Goal: Information Seeking & Learning: Learn about a topic

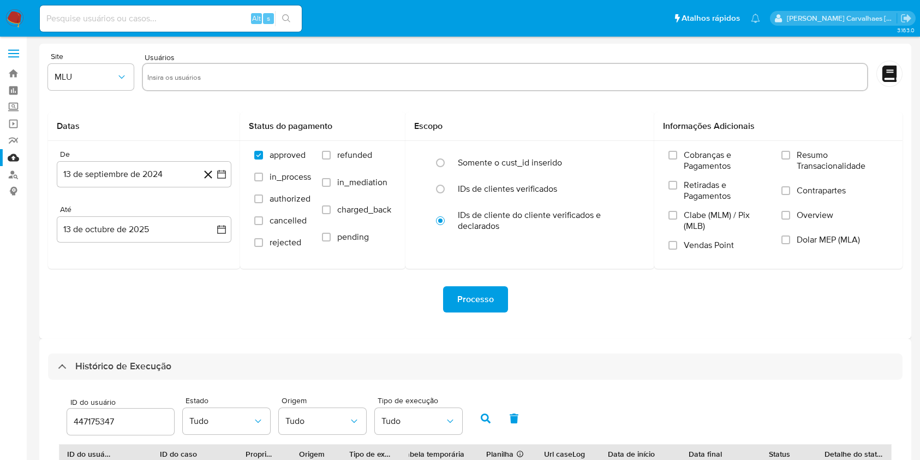
select select "10"
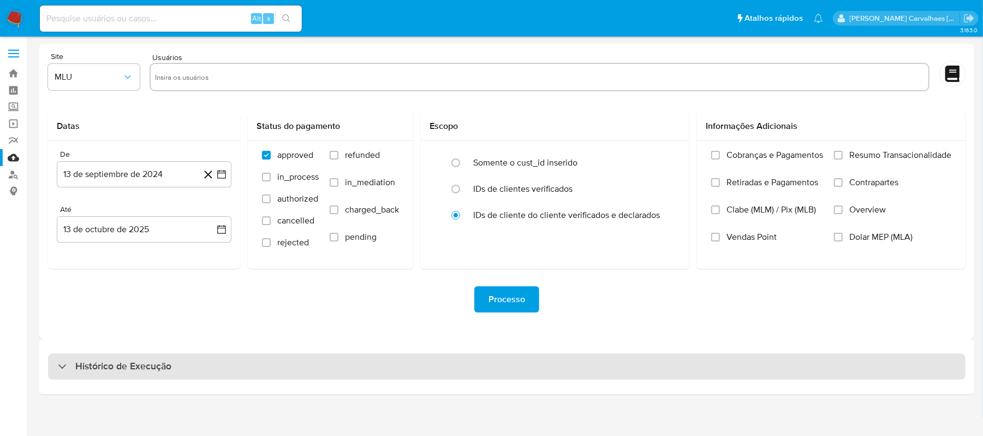
click at [163, 366] on h3 "Histórico de Execução" at bounding box center [123, 366] width 96 height 13
select select "10"
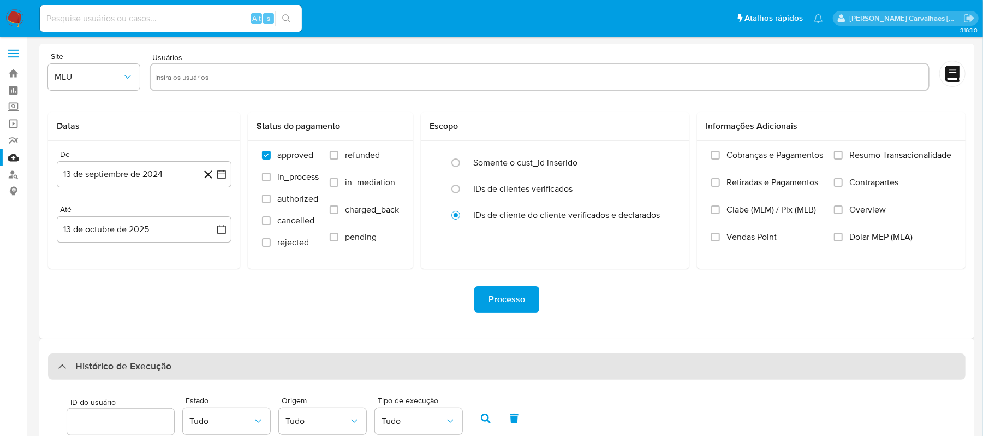
click at [146, 364] on h3 "Histórico de Execução" at bounding box center [123, 366] width 96 height 13
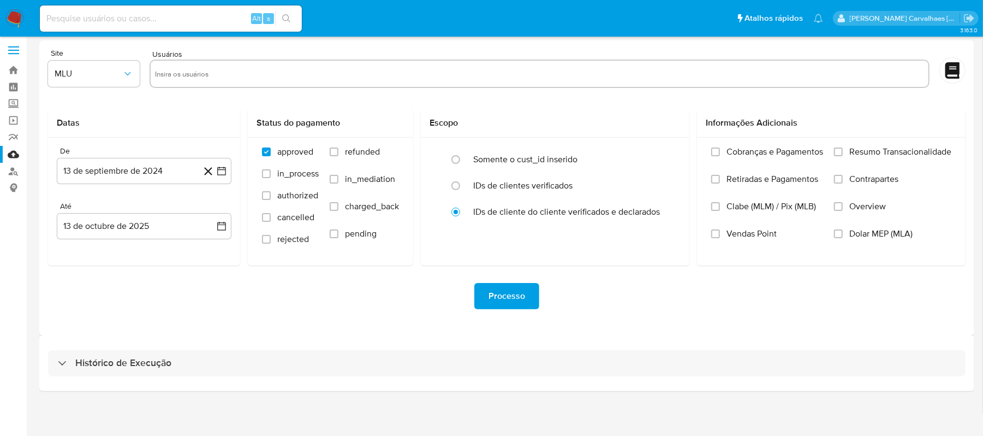
scroll to position [4, 0]
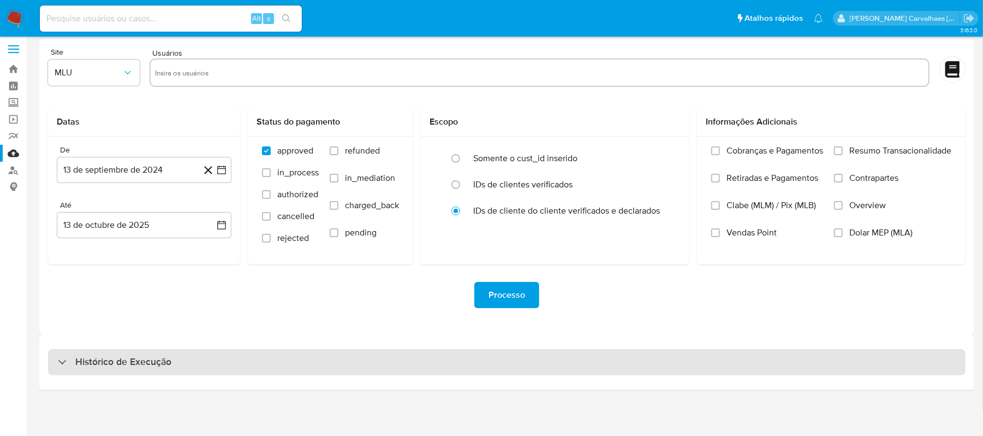
click at [152, 363] on h3 "Histórico de Execução" at bounding box center [123, 361] width 96 height 13
select select "10"
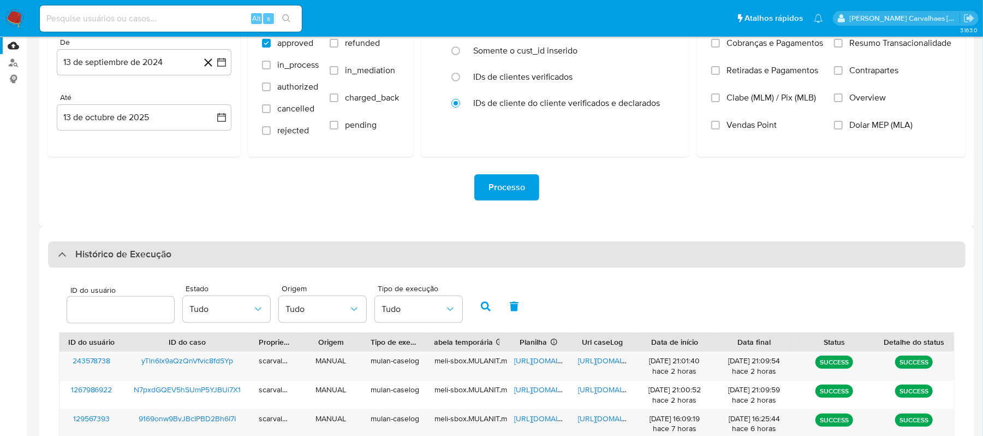
scroll to position [223, 0]
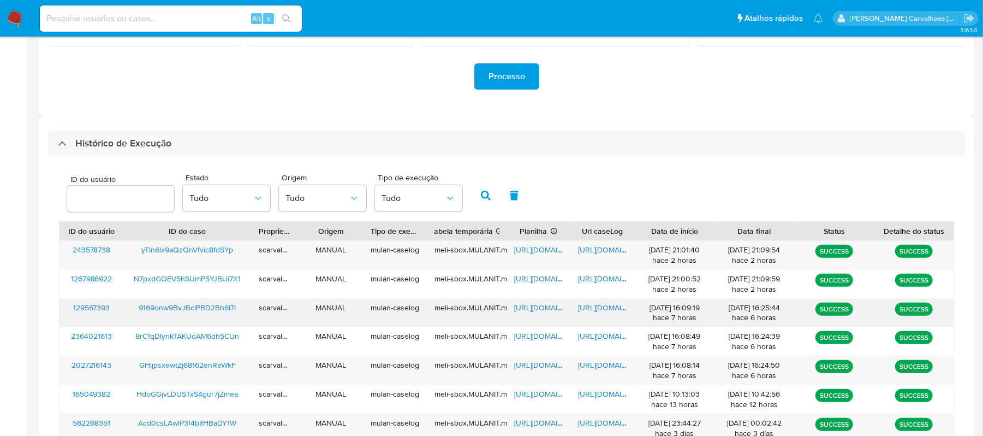
click at [598, 309] on span "https://docs.google.com/document/d/1jHsS-cpNSUzLvVWMCOYsUtDMmYaKLTTpua0Sh5qBkDs…" at bounding box center [616, 307] width 75 height 11
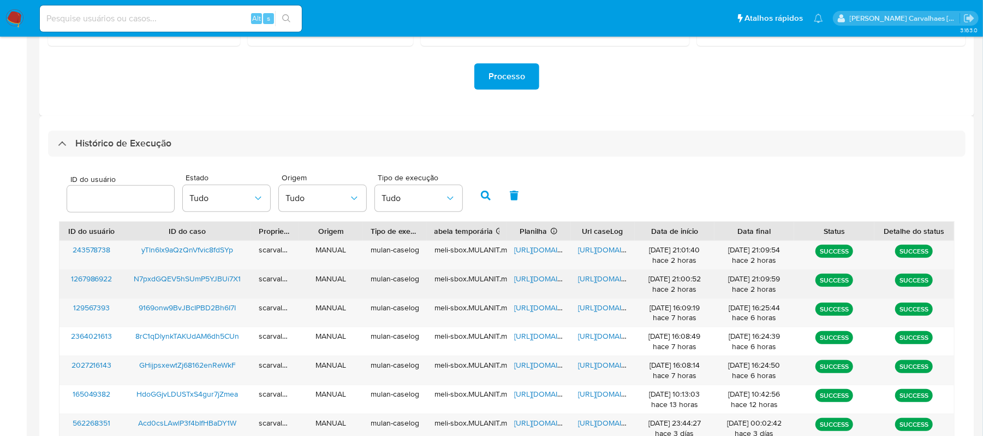
click at [579, 276] on span "https://docs.google.com/document/d/1JVEiXbNoGN6JuFGYbHOHSumgmcjDEADHdaocXoyyIyo…" at bounding box center [616, 278] width 75 height 11
click at [530, 281] on span "https://docs.google.com/spreadsheets/d/1j7udMva3yj8SXVBrb2AK3u9k22DyRnLueaAY7tN…" at bounding box center [552, 278] width 75 height 11
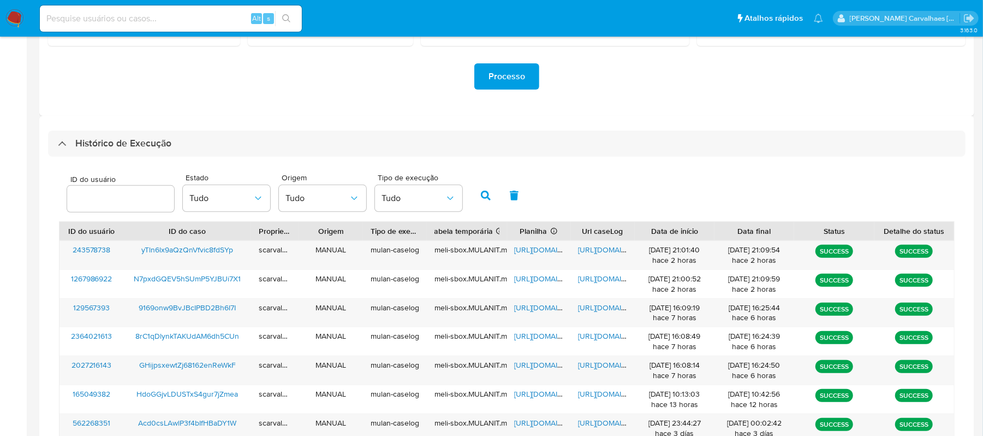
click at [133, 14] on input at bounding box center [171, 18] width 262 height 14
paste input "N7pxdGQEV5hSUmP5YJBUi7X1"
type input "N7pxdGQEV5hSUmP5YJBUi7X1"
click at [284, 13] on button "search-icon" at bounding box center [286, 18] width 22 height 15
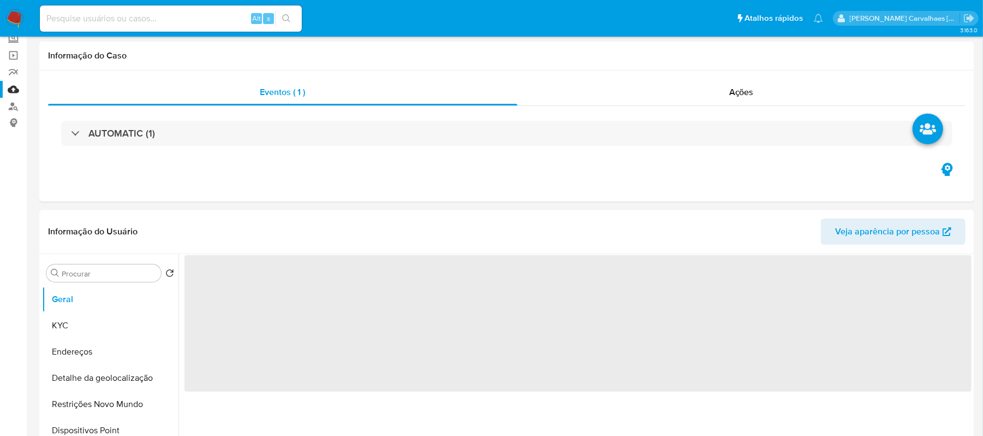
scroll to position [145, 0]
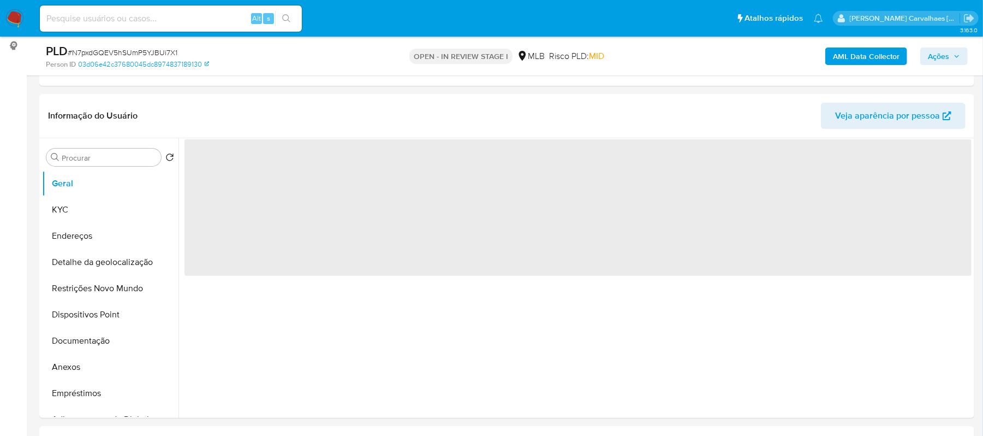
select select "10"
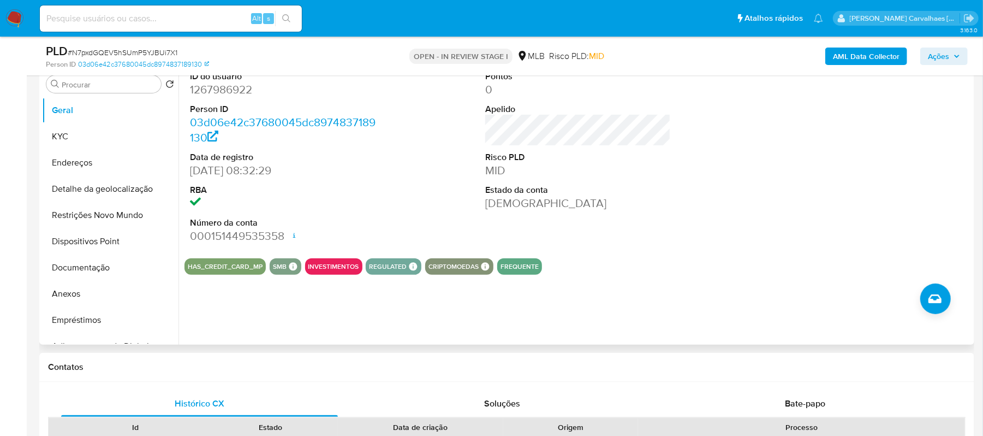
scroll to position [291, 0]
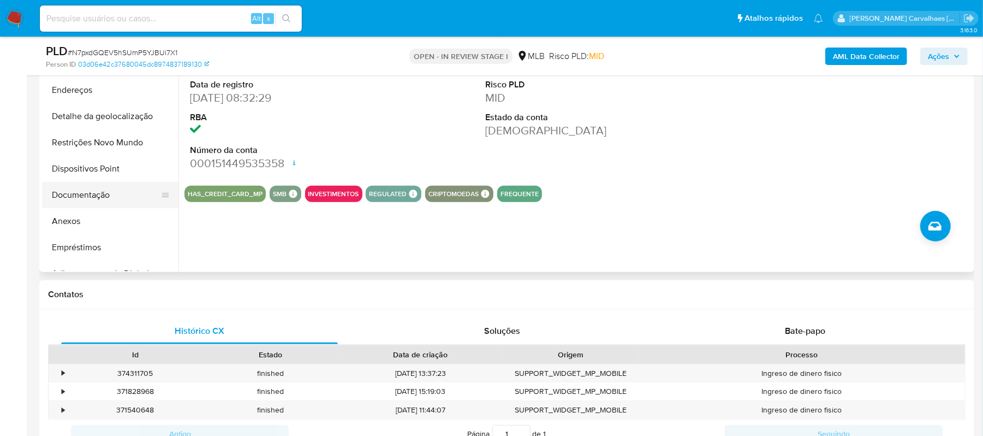
click at [98, 193] on button "Documentação" at bounding box center [106, 195] width 128 height 26
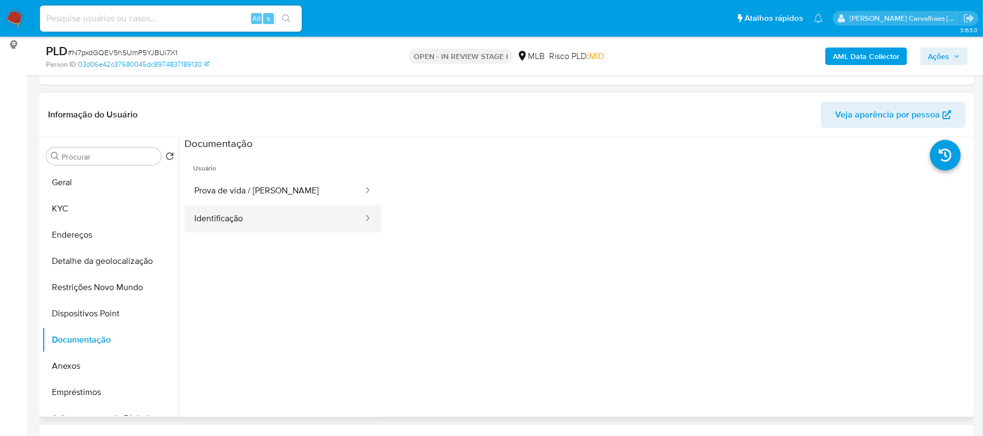
scroll to position [145, 0]
click at [262, 230] on button "Identificação" at bounding box center [275, 220] width 180 height 28
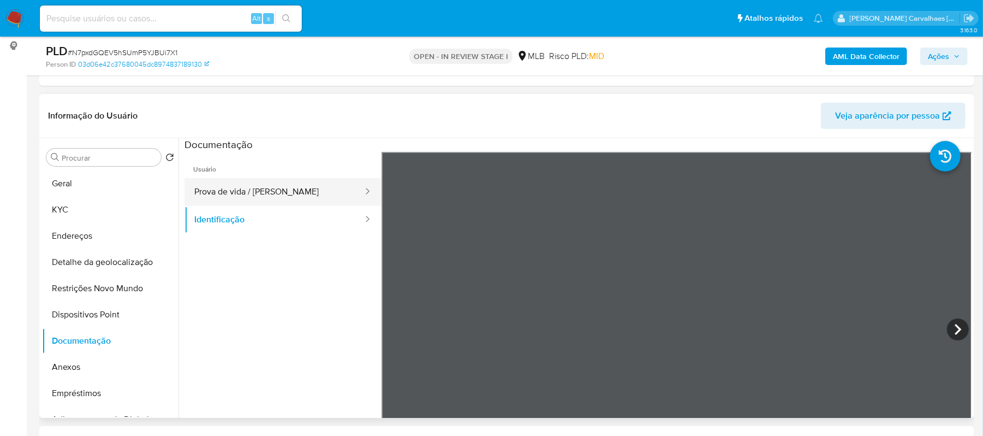
click at [295, 191] on button "Prova de vida / Selfie" at bounding box center [275, 192] width 180 height 28
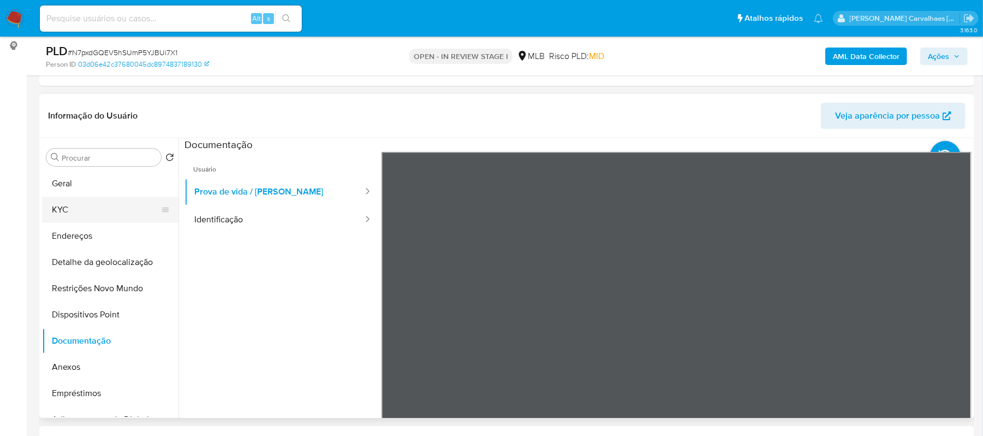
click at [105, 212] on button "KYC" at bounding box center [106, 210] width 128 height 26
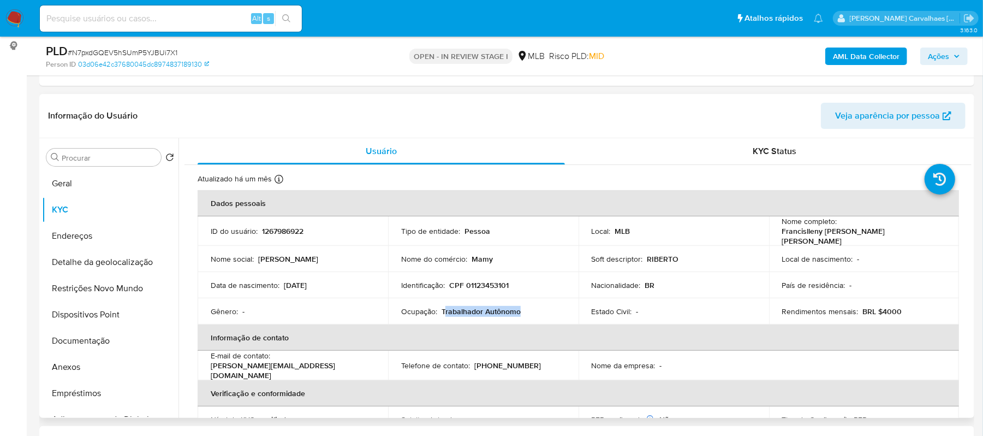
drag, startPoint x: 446, startPoint y: 311, endPoint x: 527, endPoint y: 308, distance: 81.4
click at [527, 308] on div "Ocupação : Trabalhador Autônomo" at bounding box center [483, 311] width 164 height 10
copy p "rabalhador Autônomo"
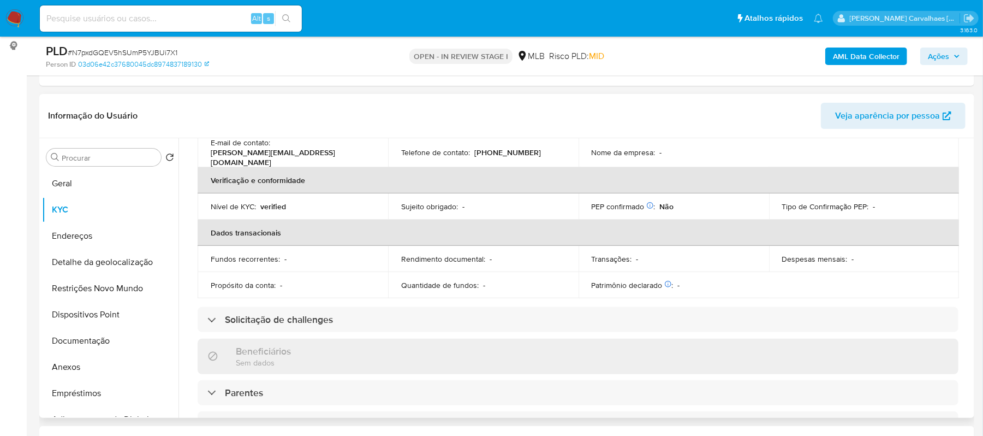
scroll to position [218, 0]
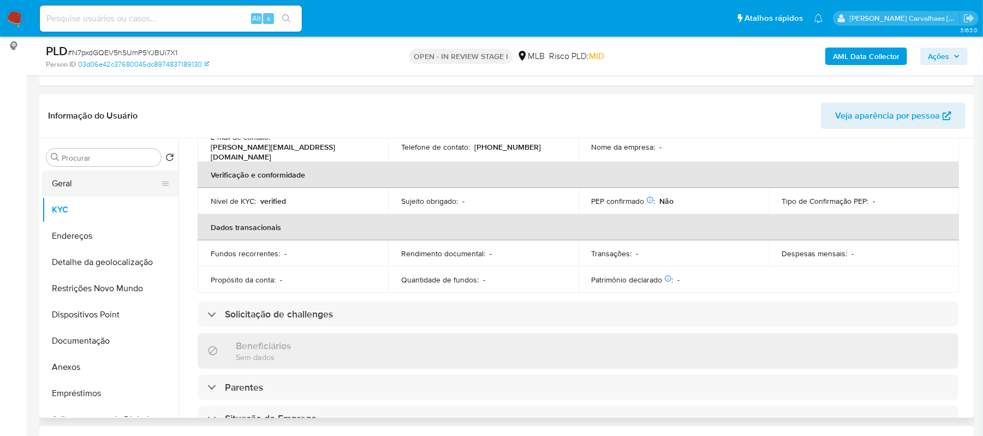
click at [121, 182] on button "Geral" at bounding box center [106, 183] width 128 height 26
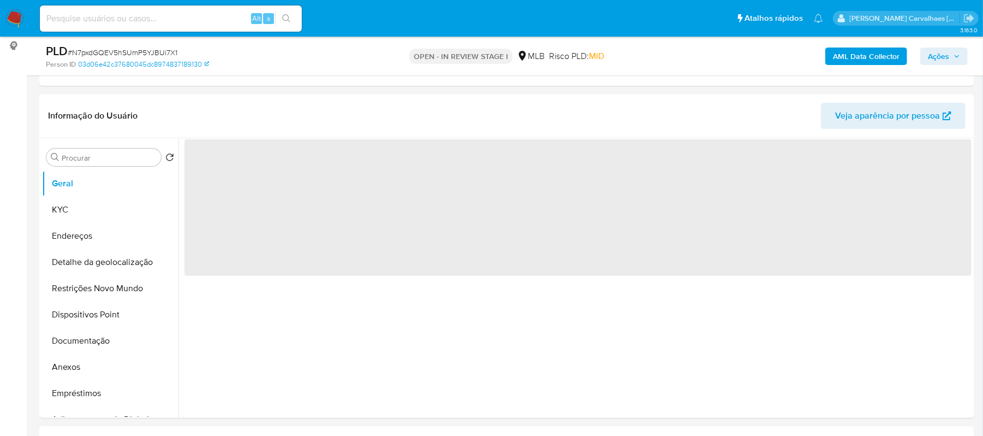
scroll to position [0, 0]
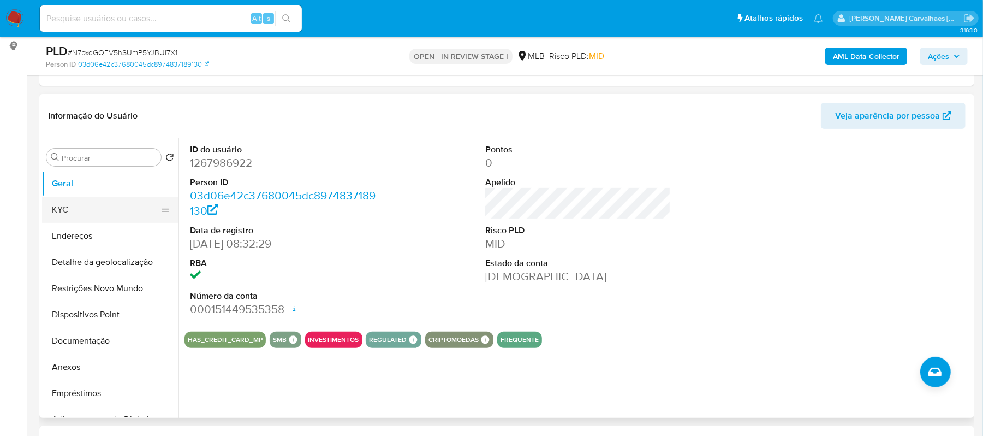
click at [81, 205] on button "KYC" at bounding box center [106, 210] width 128 height 26
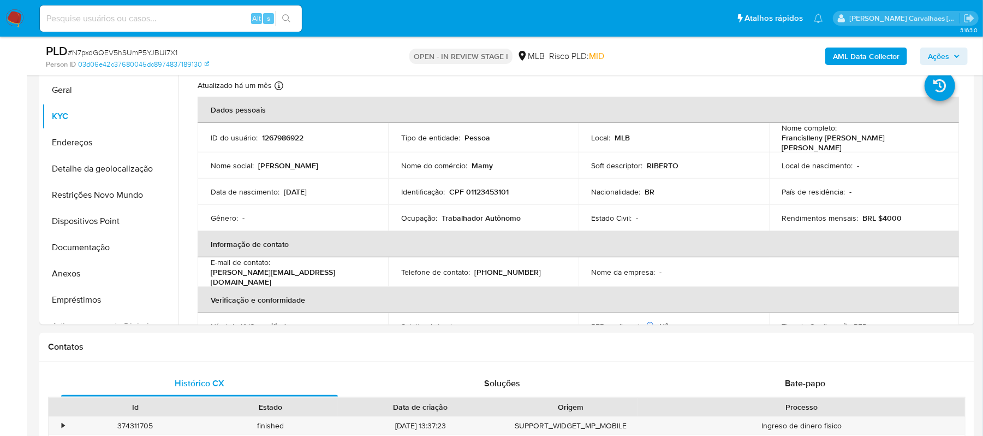
scroll to position [261, 0]
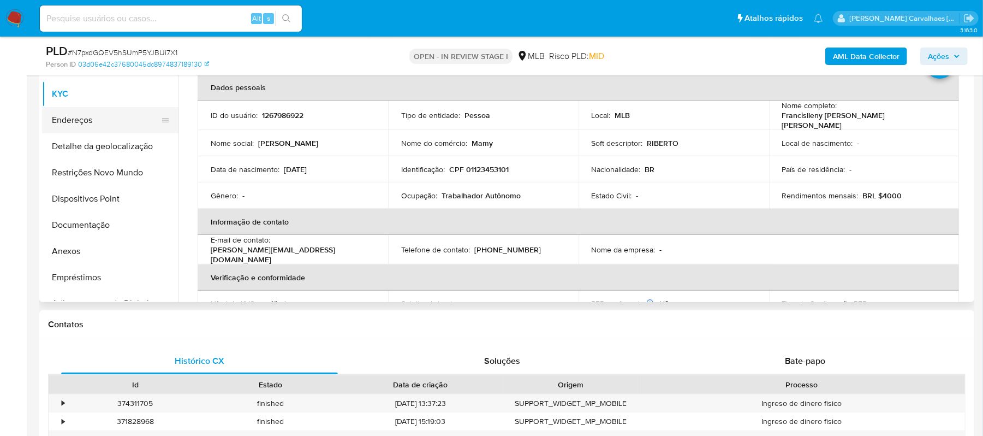
click at [103, 119] on button "Endereços" at bounding box center [106, 120] width 128 height 26
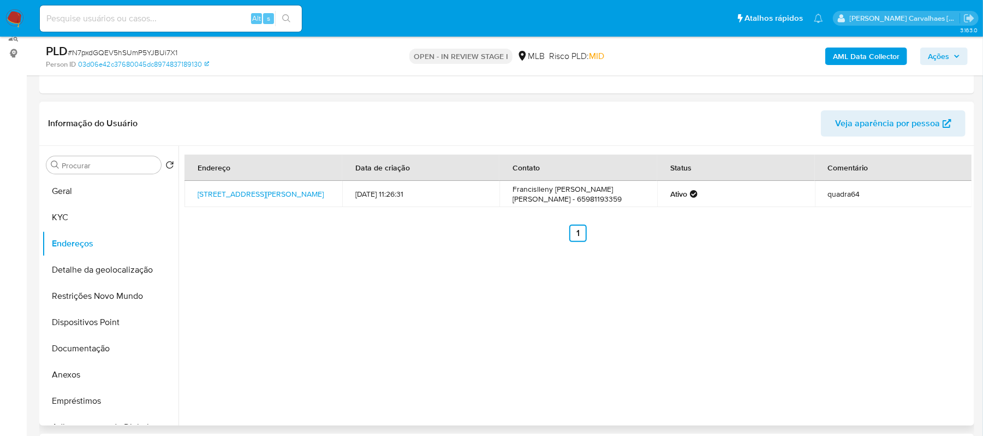
scroll to position [116, 0]
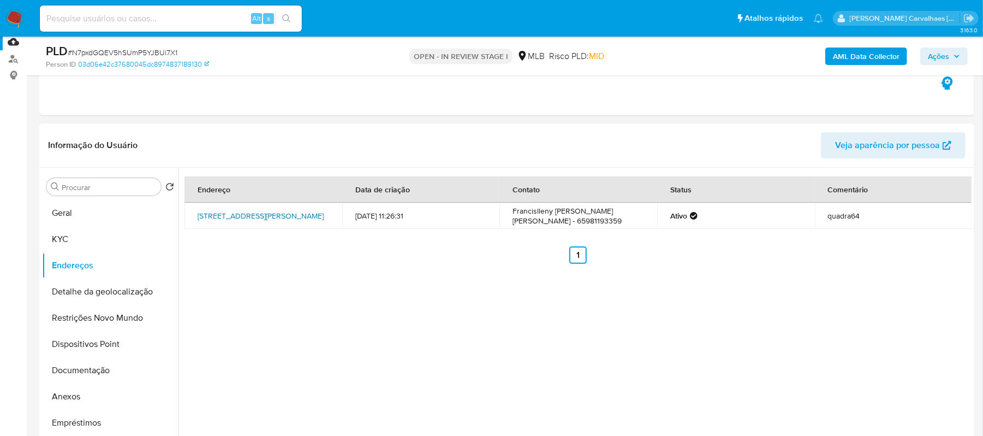
click at [217, 211] on link "Rua I 13, Cuiabá, Mato Grosso, 78053801, Brasil 13" at bounding box center [261, 215] width 126 height 11
click at [103, 290] on button "Detalhe da geolocalização" at bounding box center [106, 291] width 128 height 26
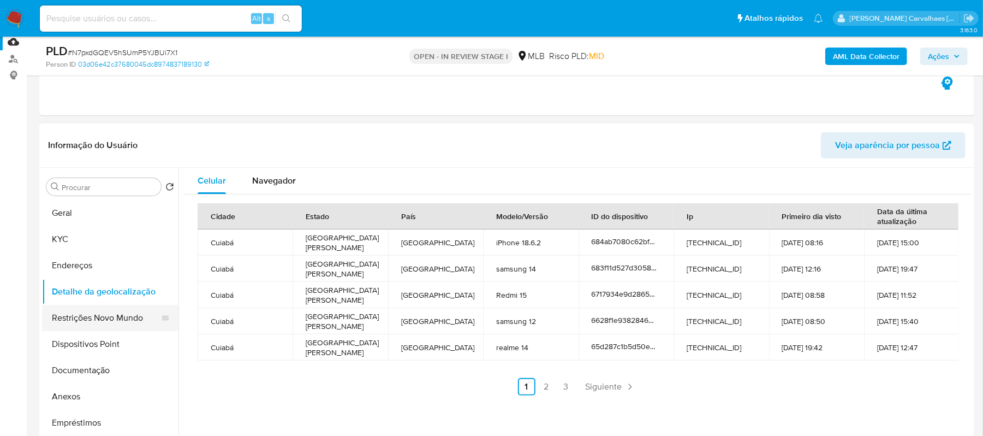
click at [81, 321] on button "Restrições Novo Mundo" at bounding box center [106, 318] width 128 height 26
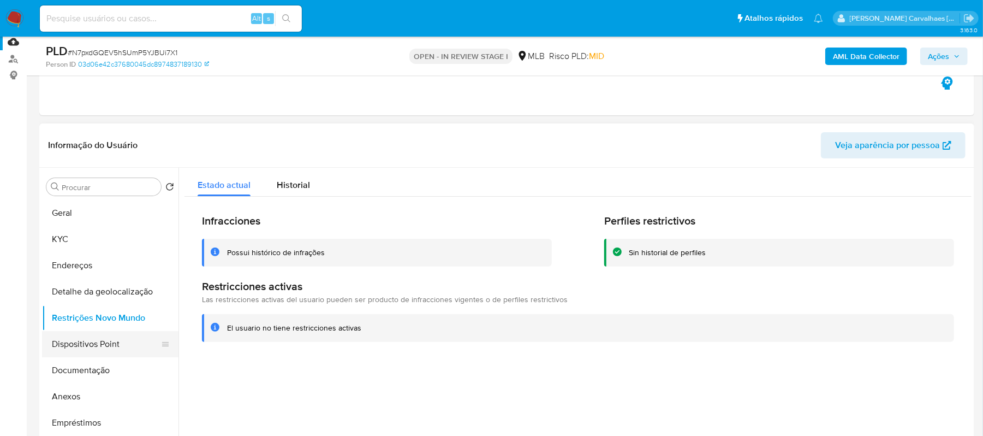
click at [98, 341] on button "Dispositivos Point" at bounding box center [106, 344] width 128 height 26
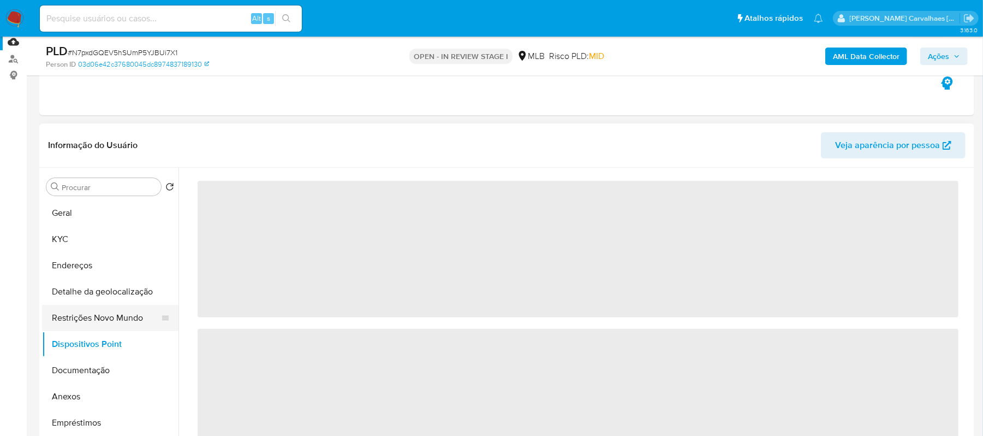
click at [103, 319] on button "Restrições Novo Mundo" at bounding box center [106, 318] width 128 height 26
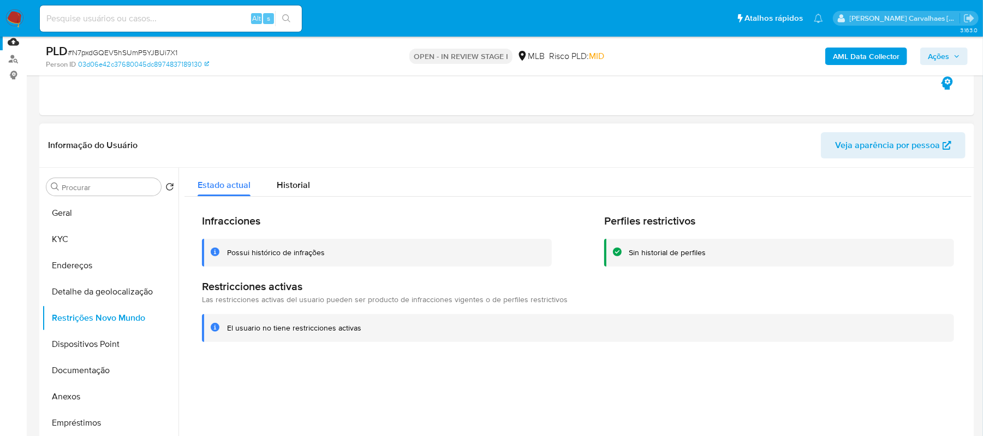
drag, startPoint x: 365, startPoint y: 333, endPoint x: 221, endPoint y: 331, distance: 144.1
click at [221, 331] on div "El usuario no tiene restricciones activas" at bounding box center [578, 328] width 752 height 28
click at [104, 347] on button "Dispositivos Point" at bounding box center [106, 344] width 128 height 26
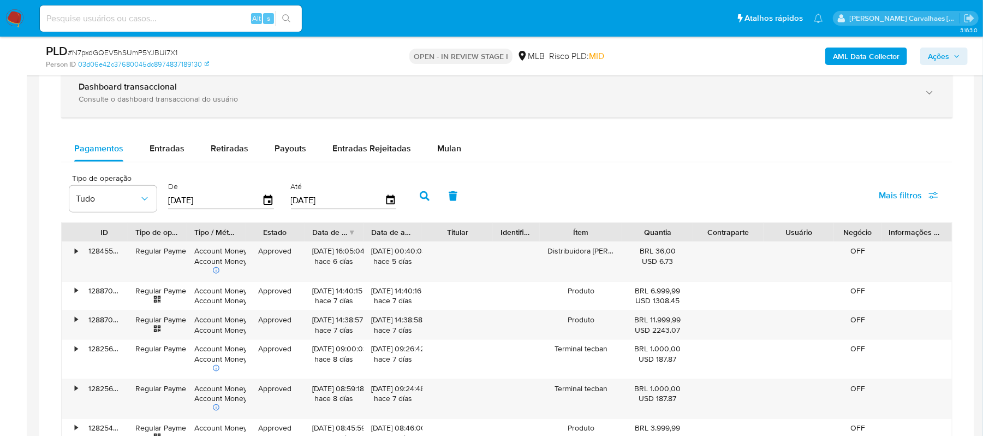
scroll to position [843, 0]
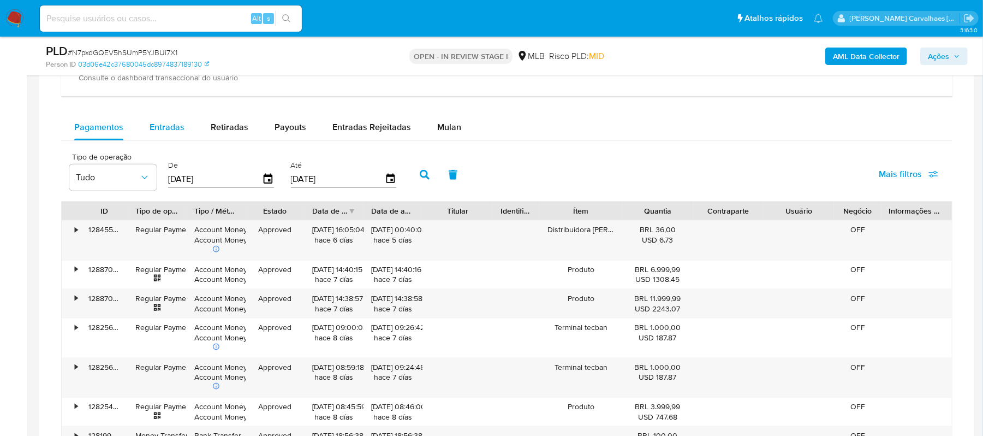
click at [174, 138] on div "Entradas" at bounding box center [167, 127] width 35 height 26
select select "10"
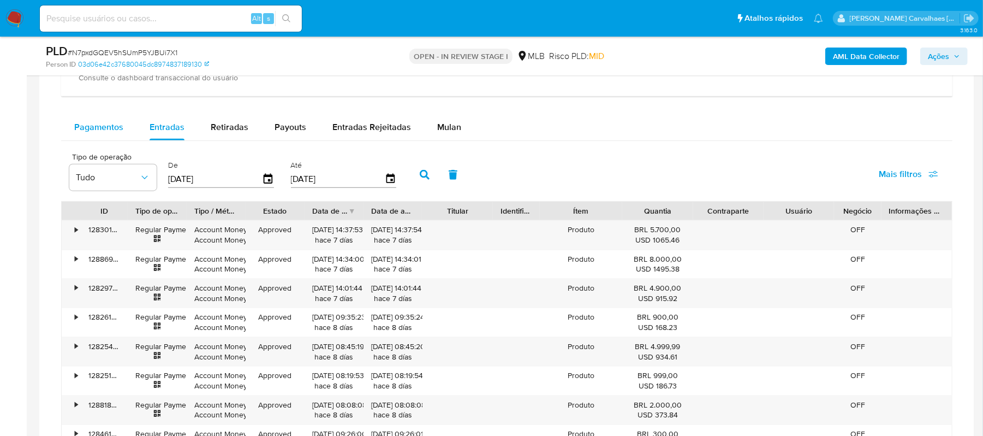
click at [90, 127] on span "Pagamentos" at bounding box center [98, 127] width 49 height 13
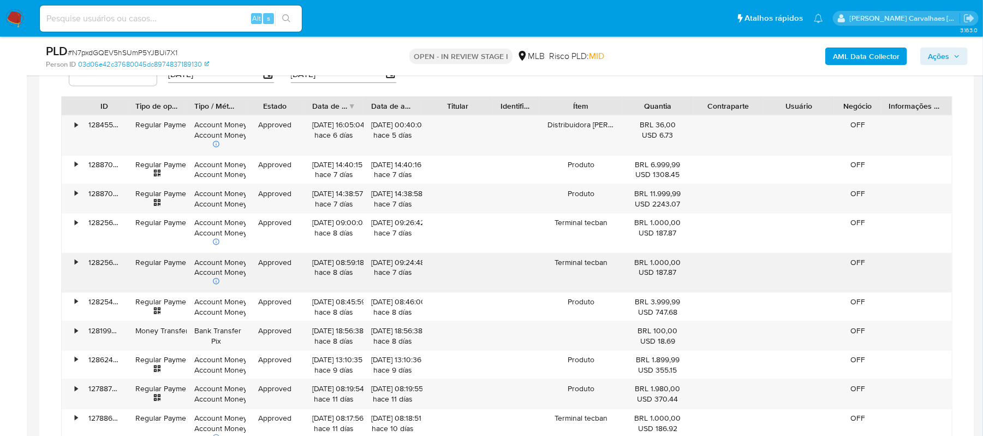
scroll to position [1062, 0]
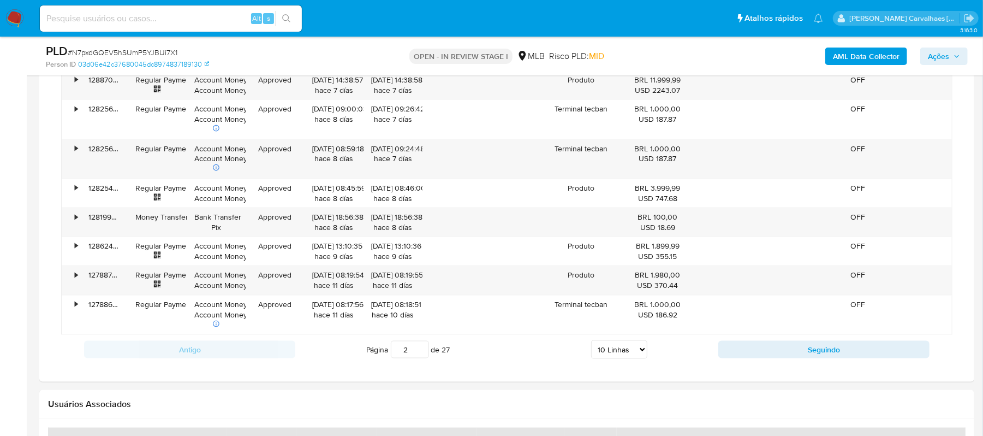
click at [420, 352] on input "2" at bounding box center [410, 349] width 38 height 17
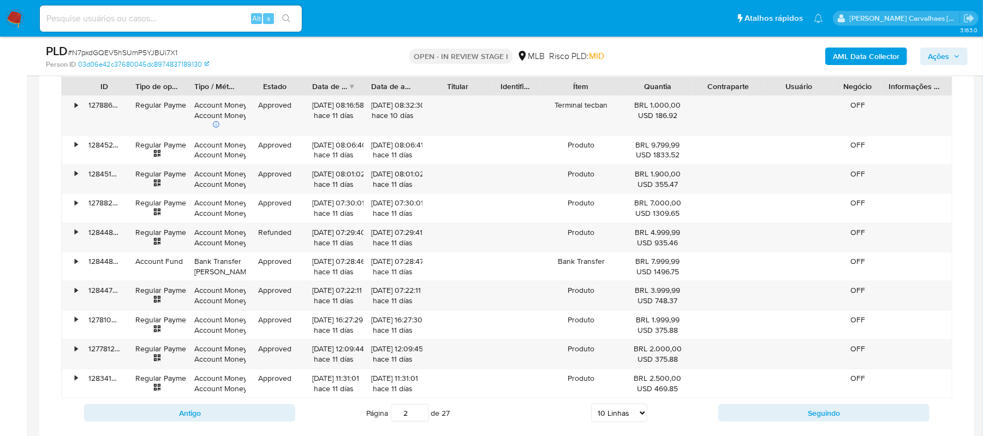
scroll to position [989, 0]
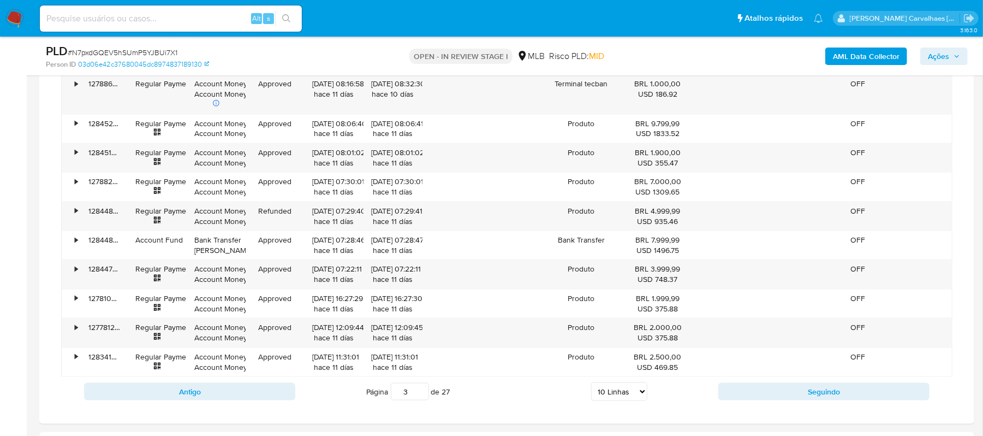
click at [418, 395] on input "3" at bounding box center [410, 391] width 38 height 17
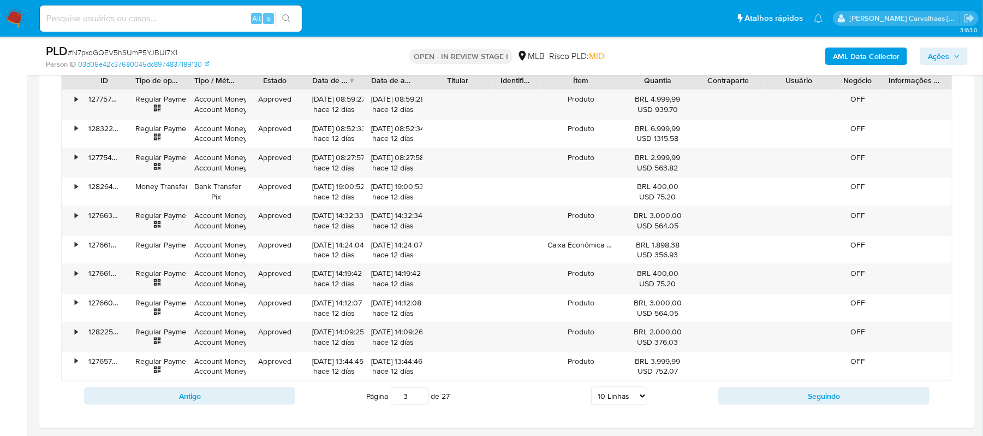
scroll to position [1062, 0]
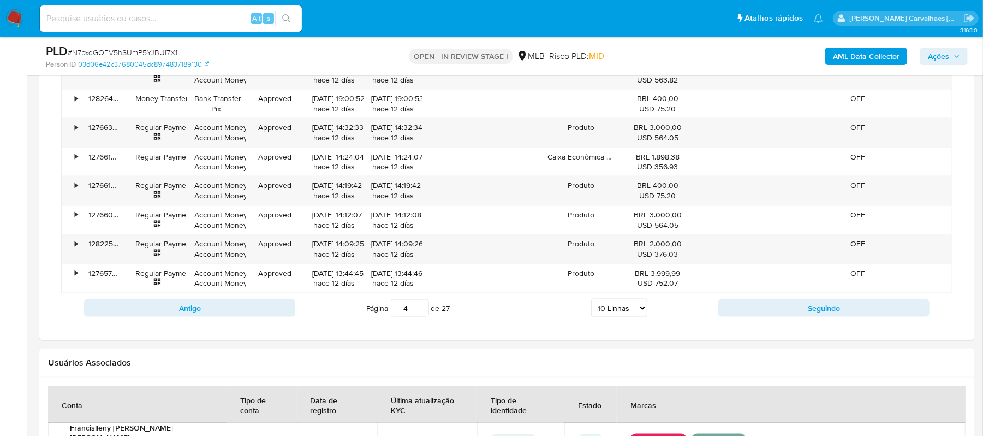
click at [420, 309] on input "4" at bounding box center [410, 307] width 38 height 17
type input "4"
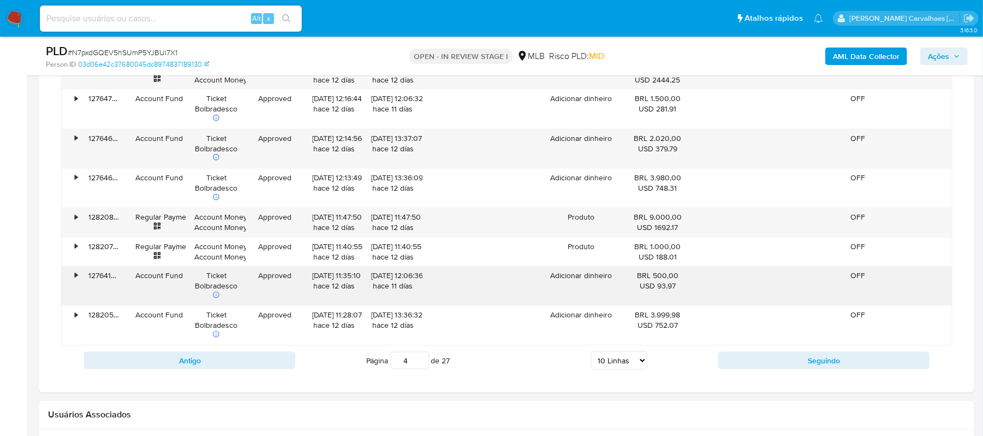
click at [78, 280] on div "•" at bounding box center [76, 275] width 3 height 10
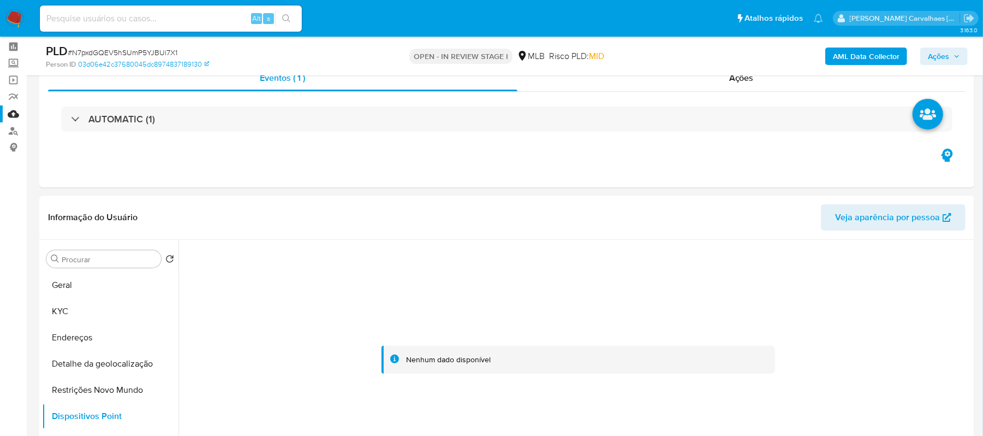
scroll to position [43, 0]
click at [75, 286] on button "Geral" at bounding box center [106, 286] width 128 height 26
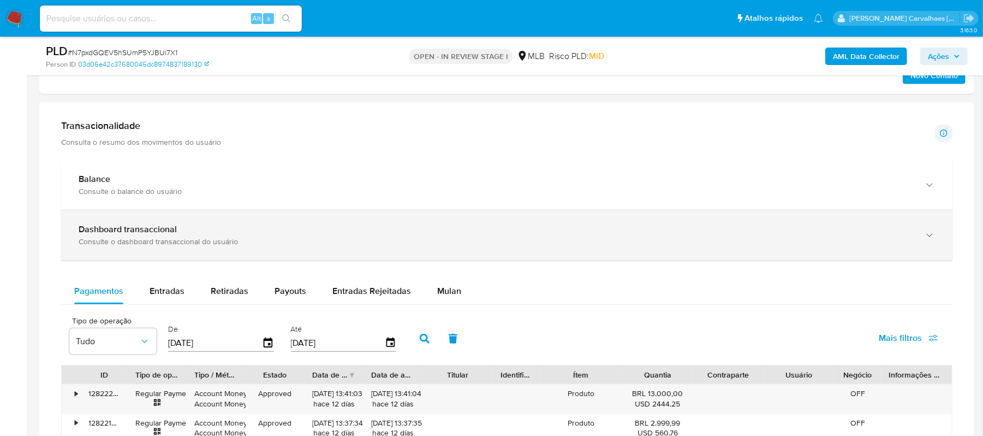
scroll to position [698, 0]
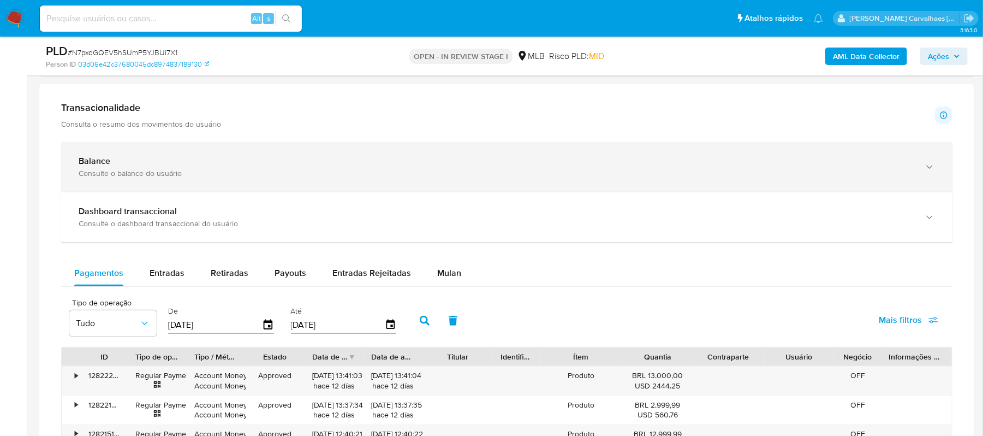
click at [920, 173] on div "Balance Consulte o balance do usuário" at bounding box center [506, 167] width 891 height 50
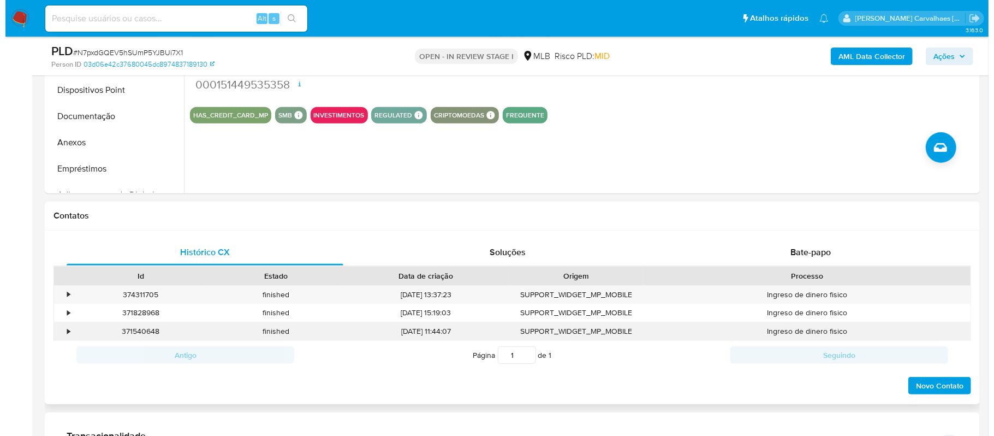
scroll to position [261, 0]
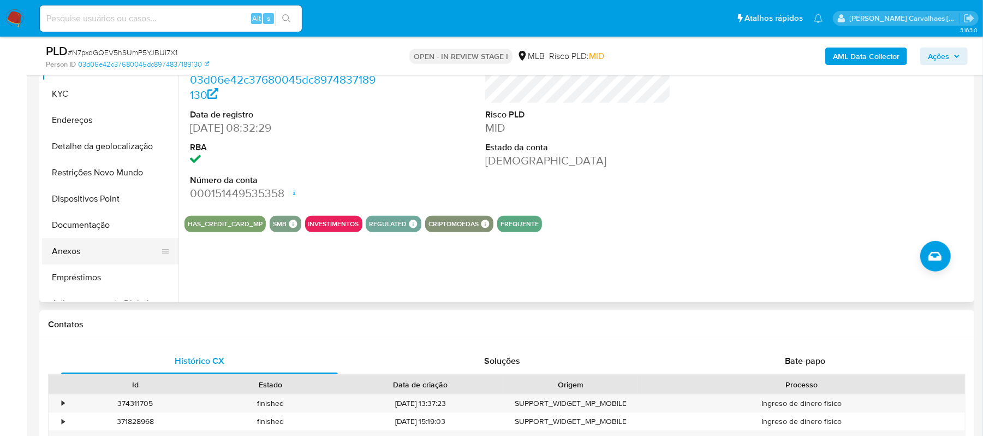
click at [79, 245] on button "Anexos" at bounding box center [106, 251] width 128 height 26
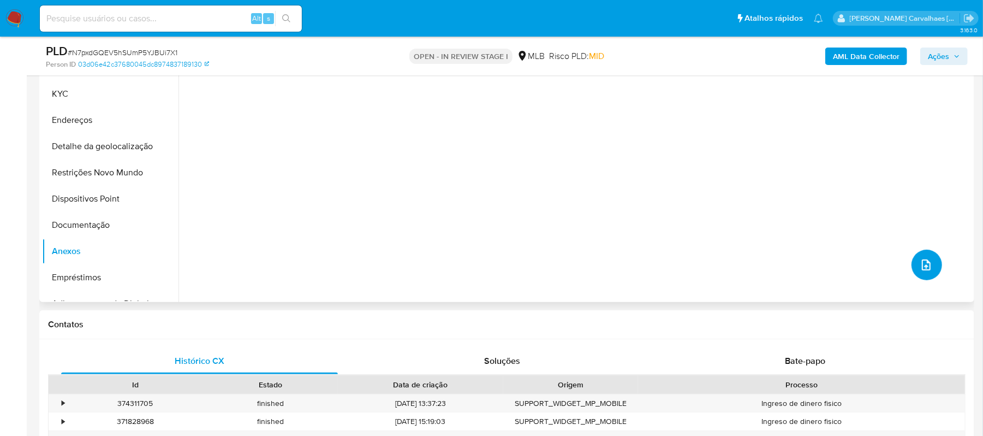
click at [929, 264] on button "upload-file" at bounding box center [927, 264] width 31 height 31
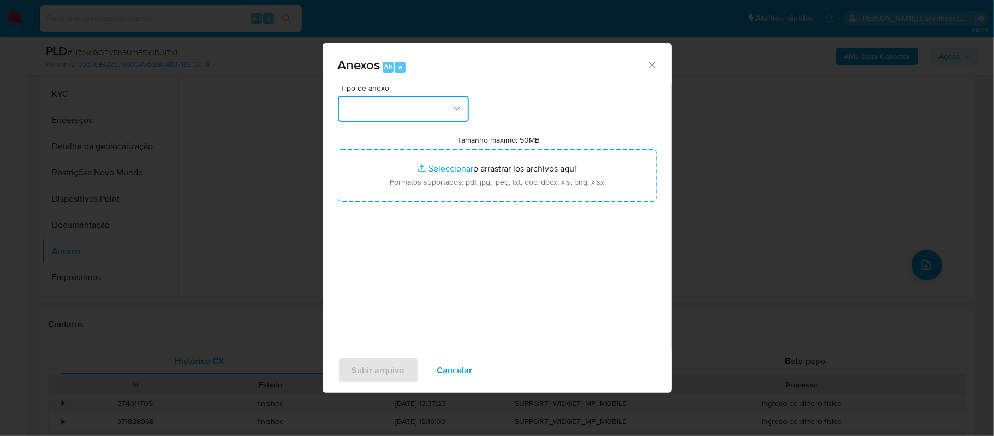
click at [444, 114] on button "button" at bounding box center [403, 109] width 131 height 26
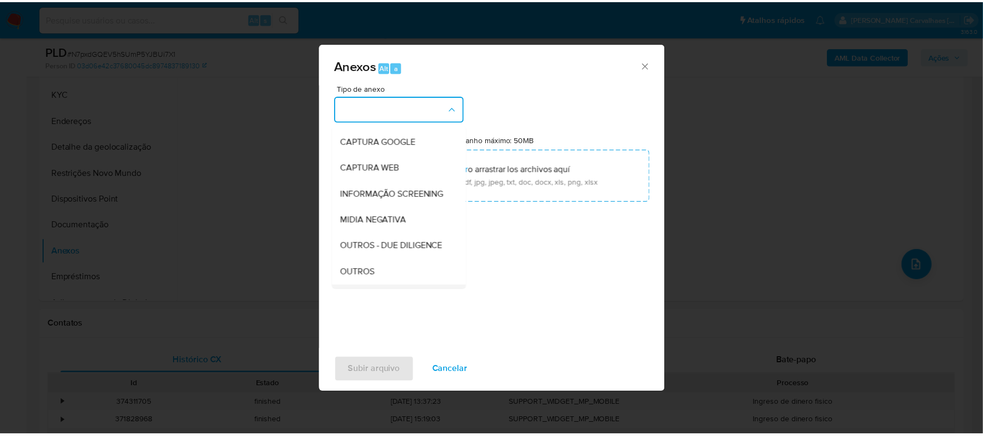
scroll to position [145, 0]
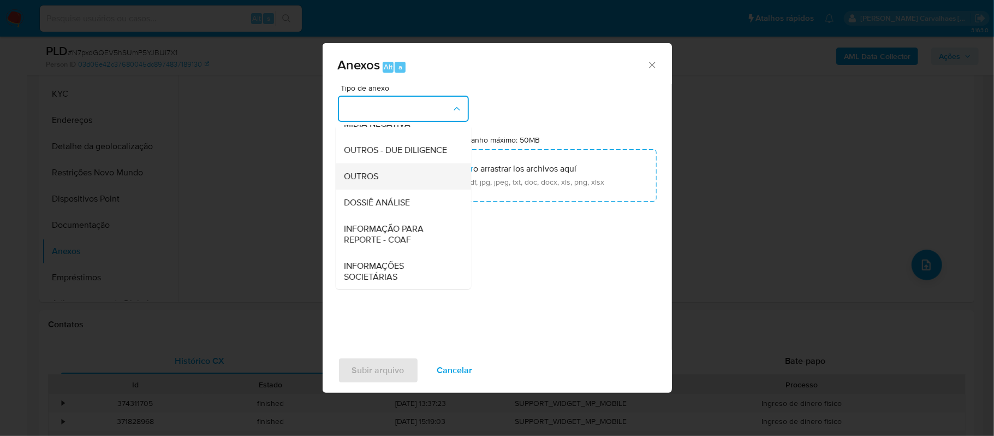
click at [378, 182] on span "OUTROS" at bounding box center [361, 176] width 34 height 11
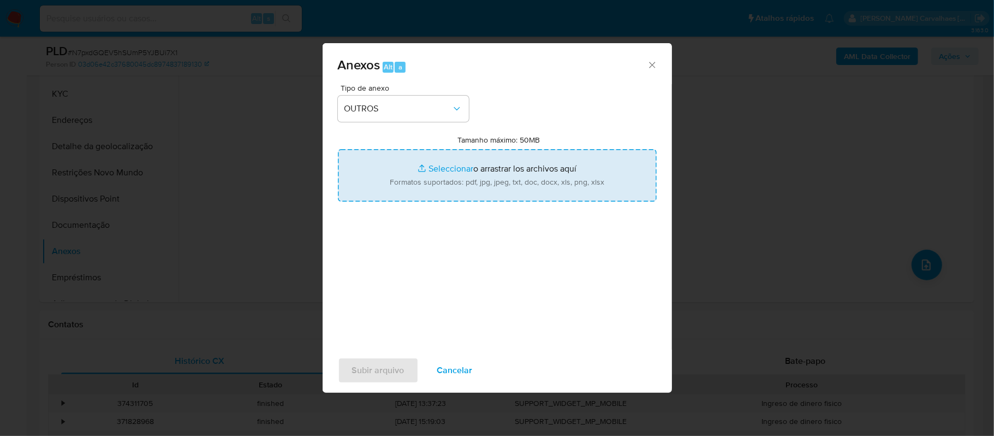
click at [442, 171] on input "Tamanho máximo: 50MB Seleccionar archivos" at bounding box center [497, 175] width 319 height 52
type input "C:\fakepath\SAR - xxxx - CPF 01123453101 - FRANCISLLENY OLIVEIRA RIBEIRO VIANA.…"
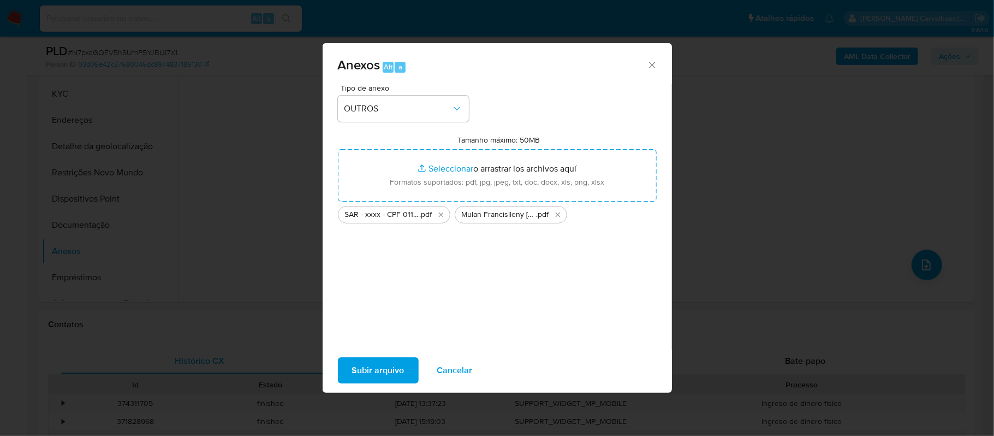
click at [389, 363] on span "Subir arquivo" at bounding box center [378, 370] width 52 height 24
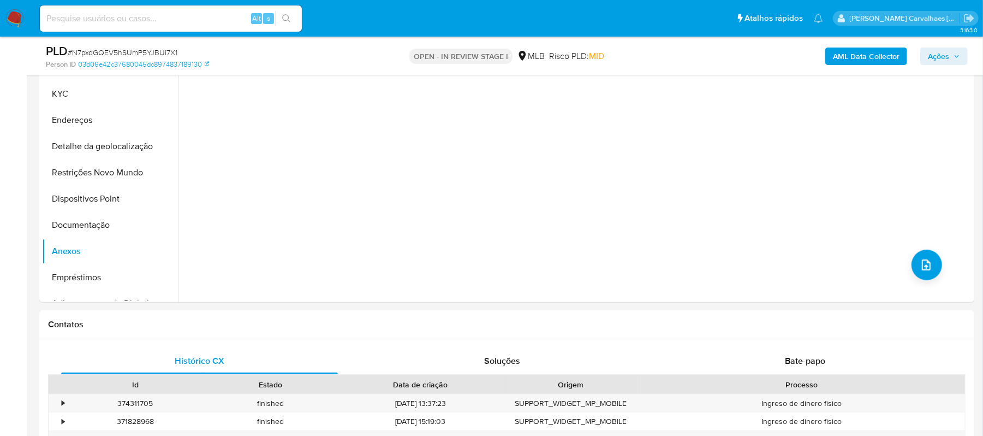
click at [944, 61] on span "Ações" at bounding box center [938, 55] width 21 height 17
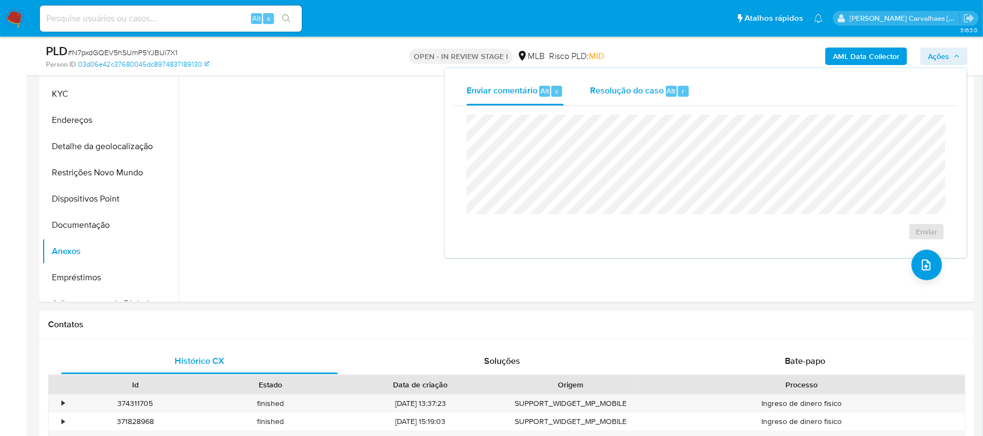
click at [619, 94] on span "Resolução do caso" at bounding box center [627, 90] width 74 height 13
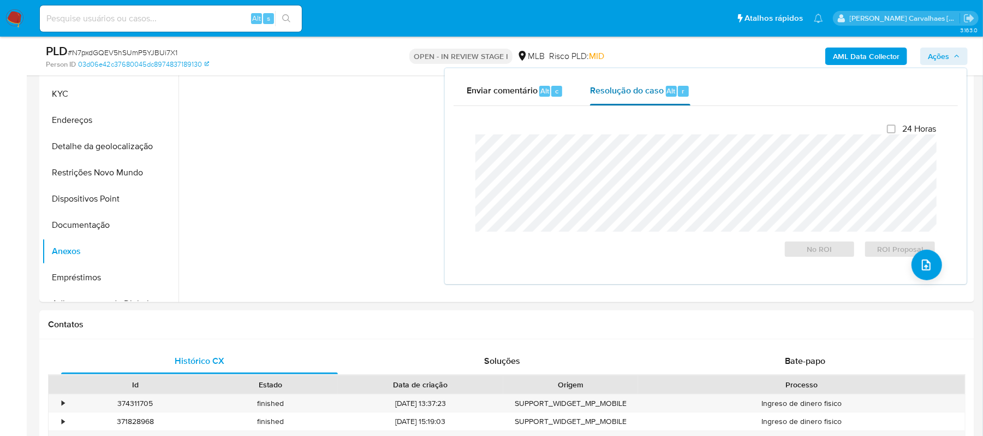
click at [640, 91] on span "Resolução do caso" at bounding box center [627, 90] width 74 height 13
click at [876, 252] on span "ROI Proposal" at bounding box center [900, 248] width 57 height 15
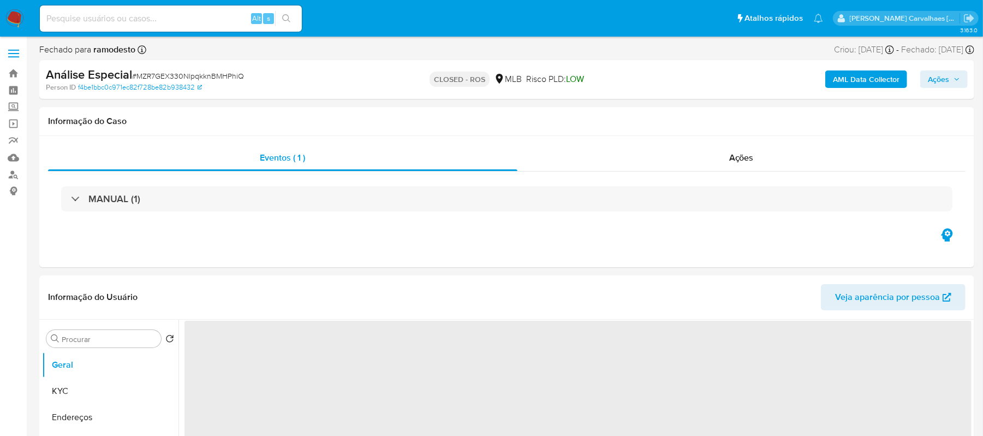
select select "10"
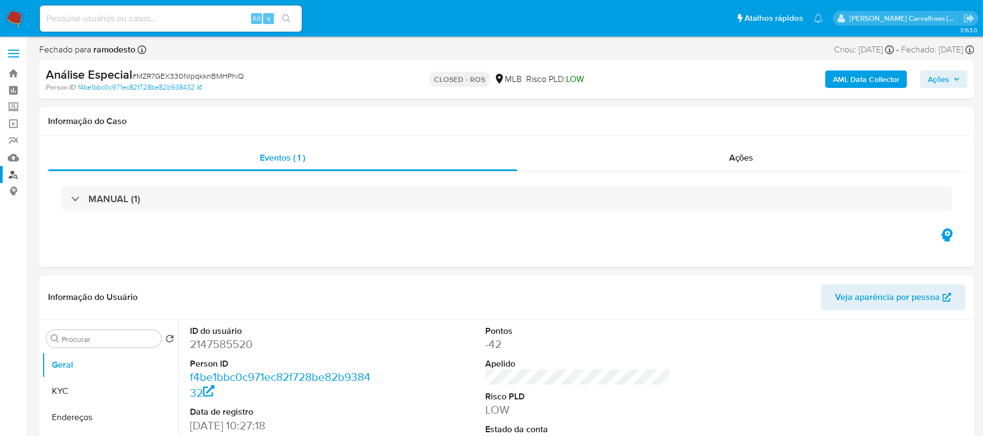
click at [14, 169] on link "Localizador de pessoas" at bounding box center [65, 174] width 130 height 17
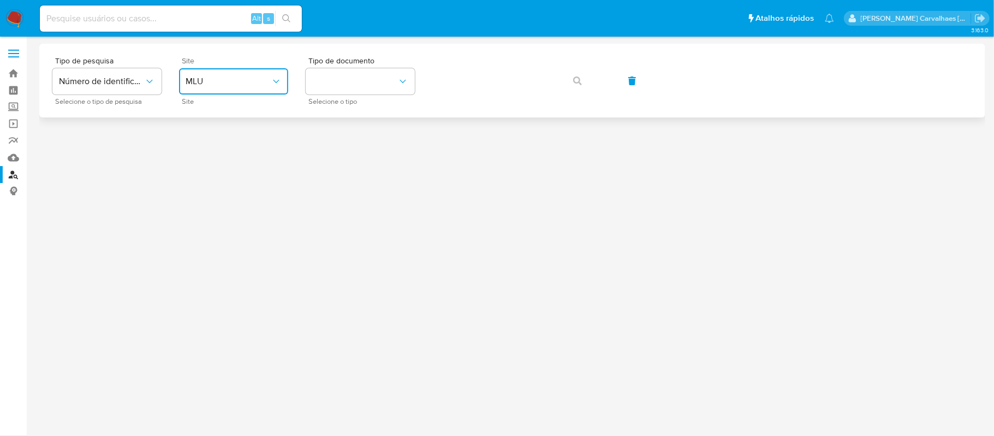
click at [271, 87] on button "MLU" at bounding box center [233, 81] width 109 height 26
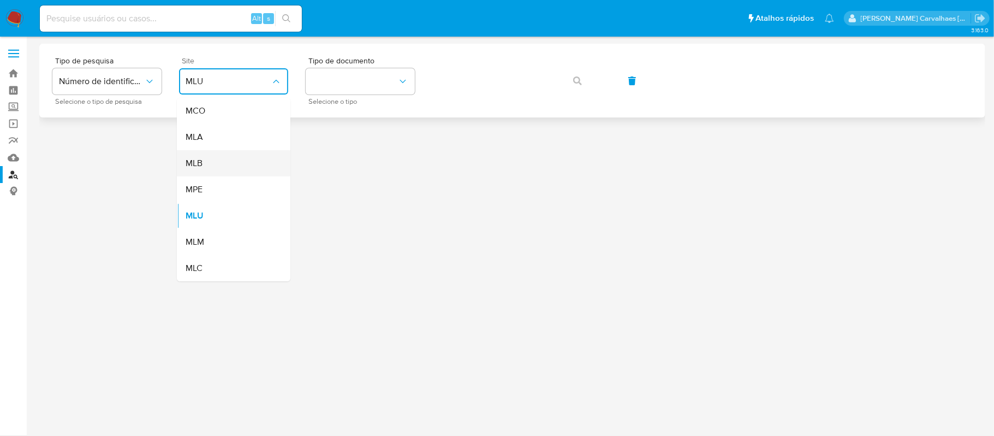
click at [213, 154] on div "MLB" at bounding box center [231, 163] width 90 height 26
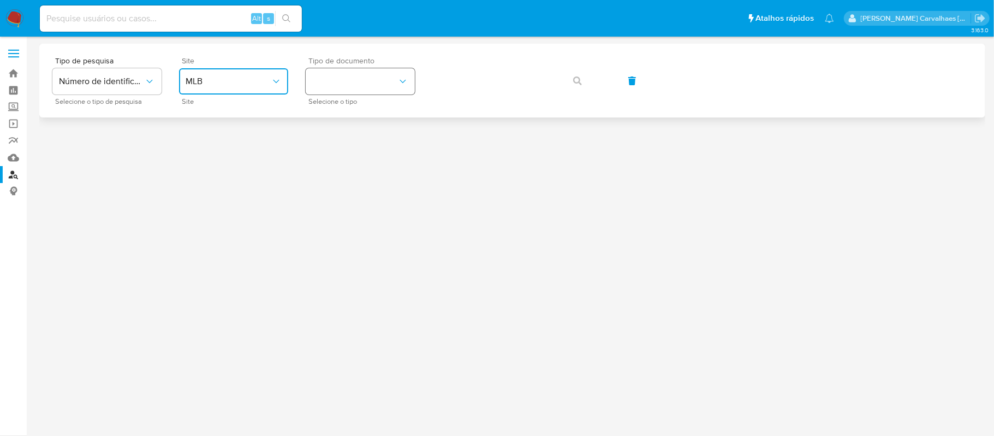
click at [377, 76] on button "identificationType" at bounding box center [360, 81] width 109 height 26
click at [343, 142] on div "CPF CPF" at bounding box center [357, 153] width 90 height 37
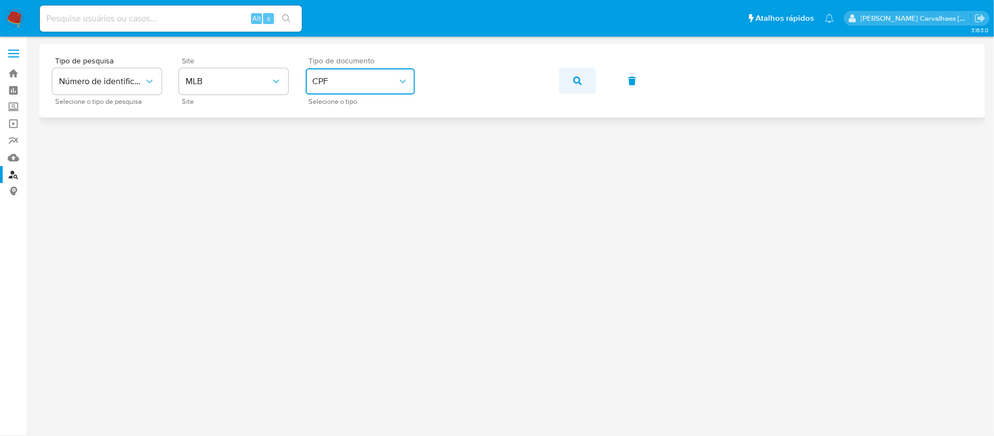
click at [573, 86] on span "button" at bounding box center [577, 81] width 9 height 24
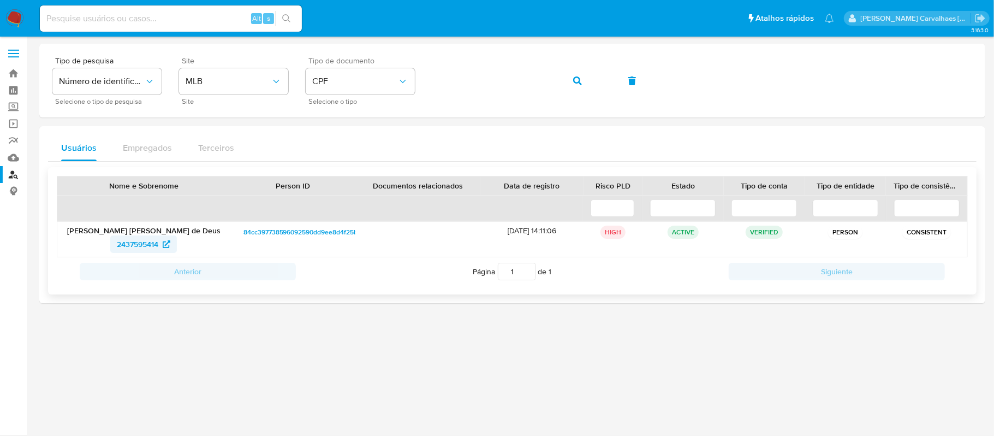
click at [149, 241] on span "2437595414" at bounding box center [137, 243] width 41 height 17
click at [422, 81] on div "Tipo de pesquisa Número de identificação Selecione o tipo de pesquisa Site MLB …" at bounding box center [512, 80] width 920 height 47
click at [580, 79] on icon "button" at bounding box center [577, 80] width 9 height 9
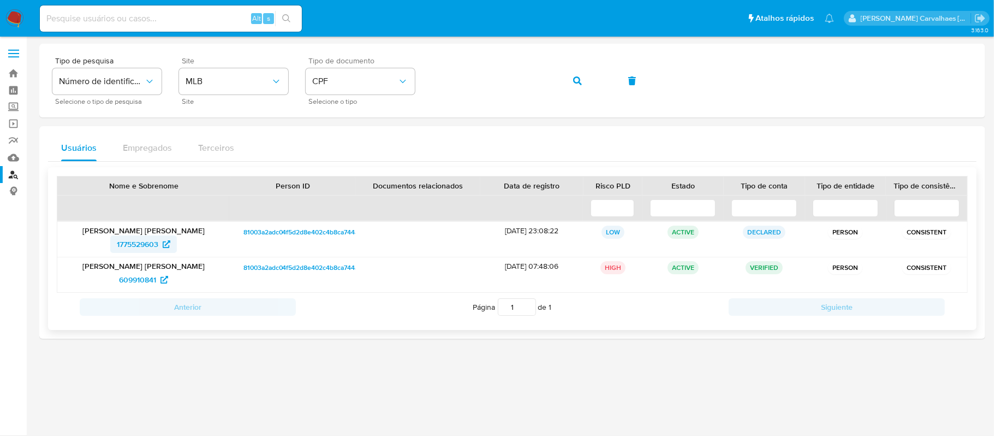
click at [153, 247] on span "1775529603" at bounding box center [137, 243] width 41 height 17
click at [400, 79] on div "Tipo de pesquisa Número de identificação Selecione o tipo de pesquisa Site MLB …" at bounding box center [512, 80] width 920 height 47
click at [152, 245] on span "1775529603" at bounding box center [137, 243] width 41 height 17
click at [577, 85] on span "button" at bounding box center [577, 81] width 9 height 24
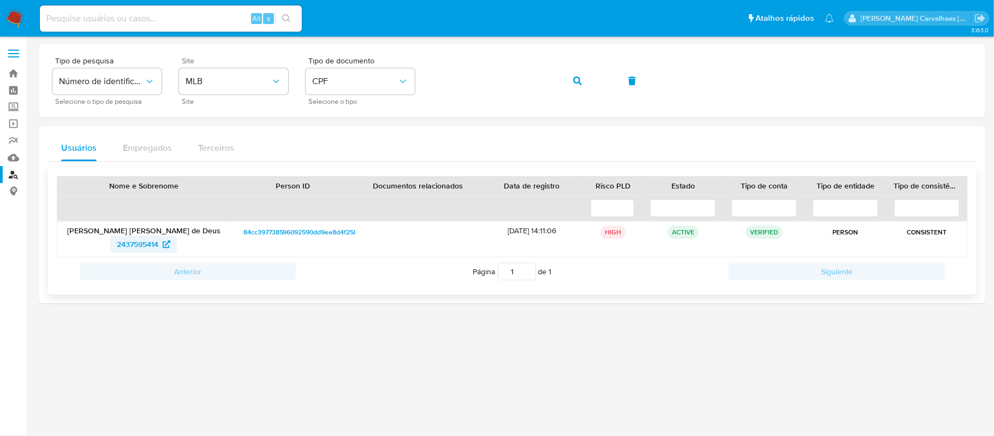
click at [153, 241] on span "2437595414" at bounding box center [137, 243] width 41 height 17
click at [423, 81] on div "Tipo de pesquisa Número de identificação Selecione o tipo de pesquisa Site MLB …" at bounding box center [512, 80] width 920 height 47
click at [570, 82] on button "button" at bounding box center [577, 81] width 37 height 26
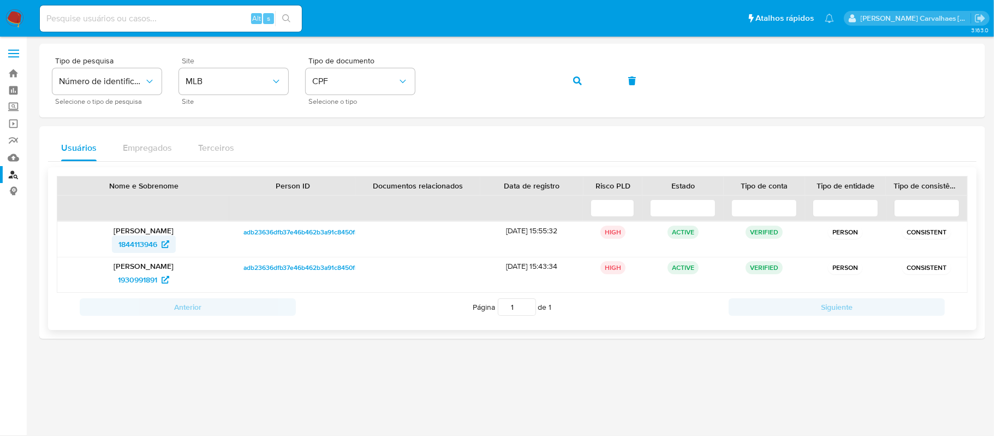
click at [151, 243] on span "1844113946" at bounding box center [137, 243] width 39 height 17
click at [167, 246] on icon at bounding box center [166, 244] width 8 height 8
click at [409, 81] on div "Tipo de pesquisa Número de identificação Selecione o tipo de pesquisa Site MLB …" at bounding box center [512, 80] width 920 height 47
click at [576, 90] on span "button" at bounding box center [577, 81] width 9 height 24
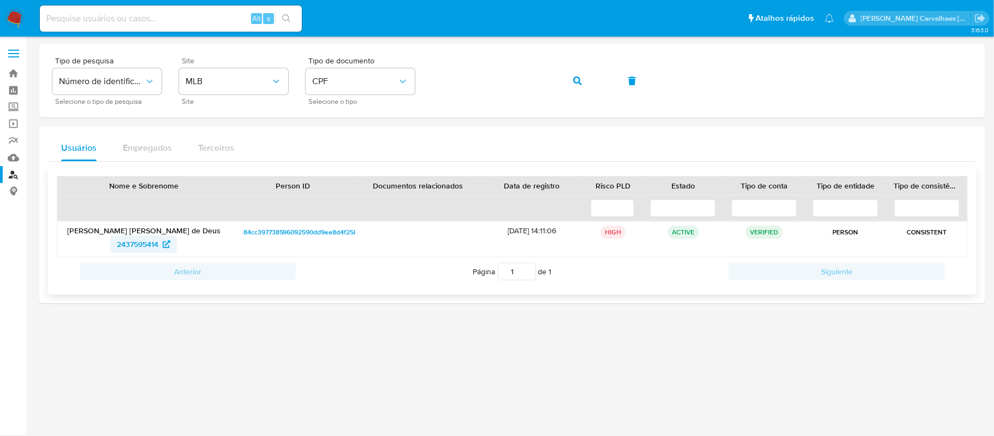
click at [138, 243] on span "2437595414" at bounding box center [137, 243] width 41 height 17
click at [136, 241] on span "2437595414" at bounding box center [137, 243] width 41 height 17
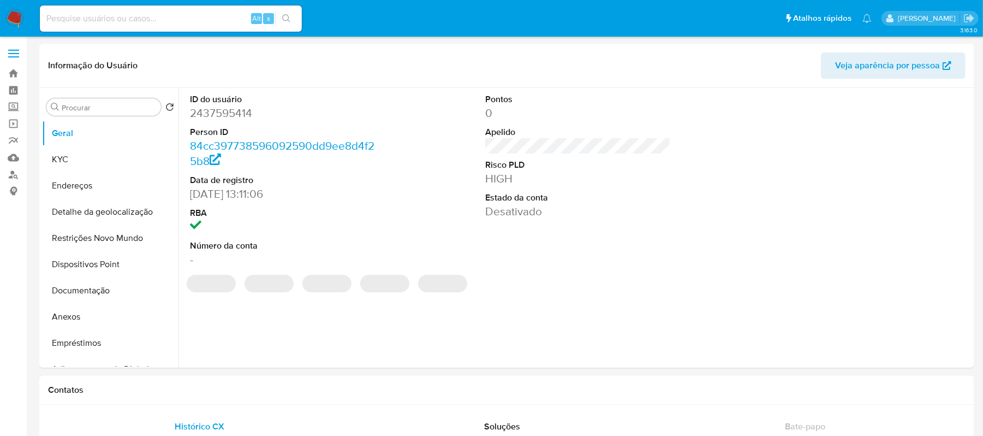
select select "10"
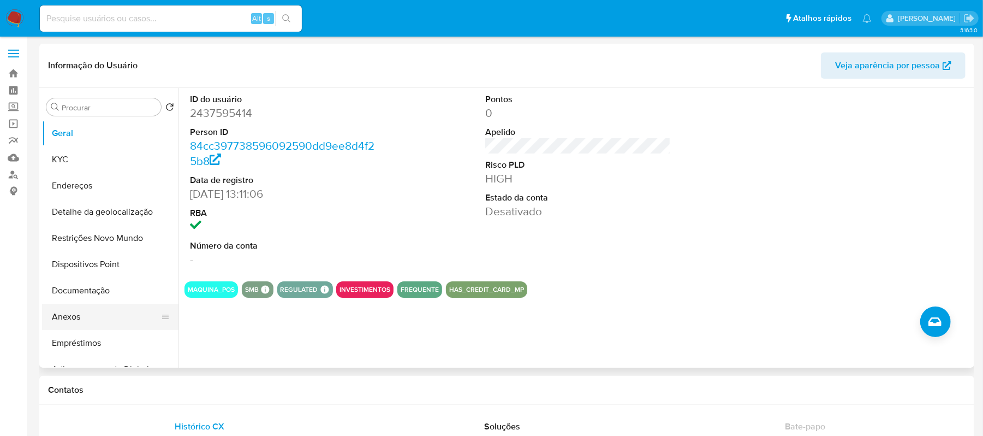
drag, startPoint x: 73, startPoint y: 319, endPoint x: 104, endPoint y: 321, distance: 30.6
click at [73, 319] on button "Anexos" at bounding box center [106, 317] width 128 height 26
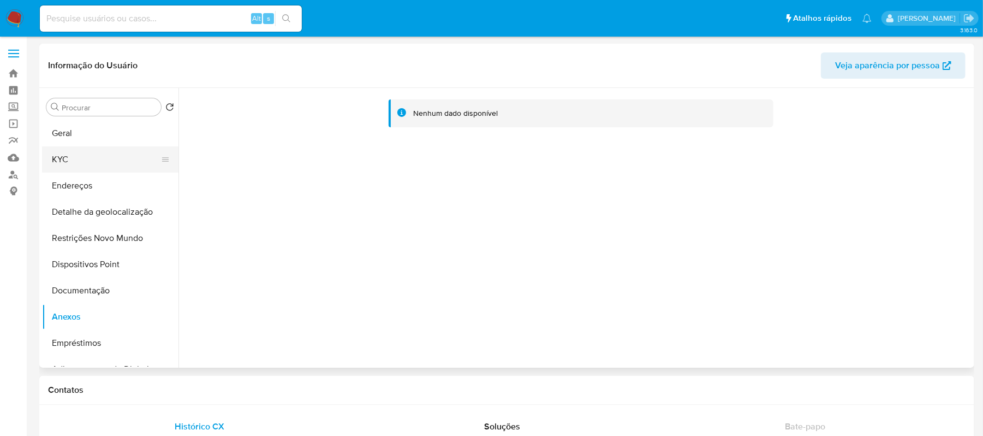
click at [68, 157] on button "KYC" at bounding box center [106, 159] width 128 height 26
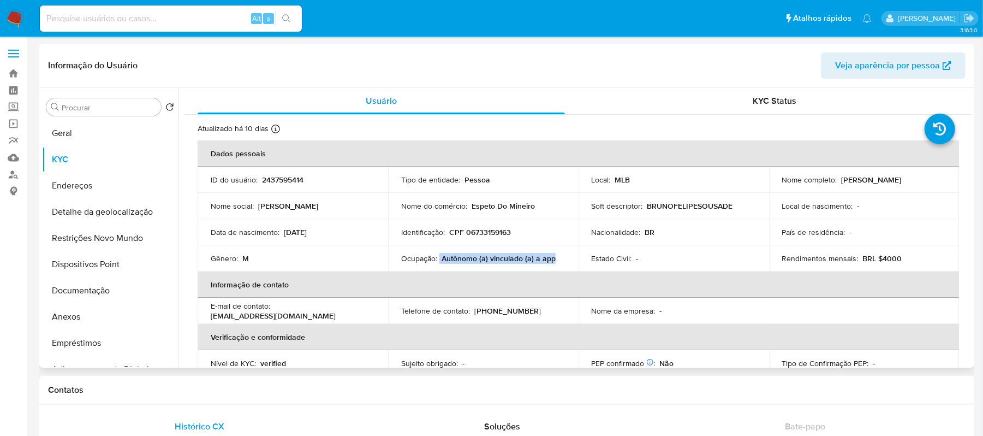
drag, startPoint x: 439, startPoint y: 261, endPoint x: 558, endPoint y: 259, distance: 119.0
click at [558, 259] on div "Ocupação : Autônomo (a) vinculado (a) a app" at bounding box center [483, 258] width 164 height 10
copy div "Autônomo (a) vinculado (a) a app"
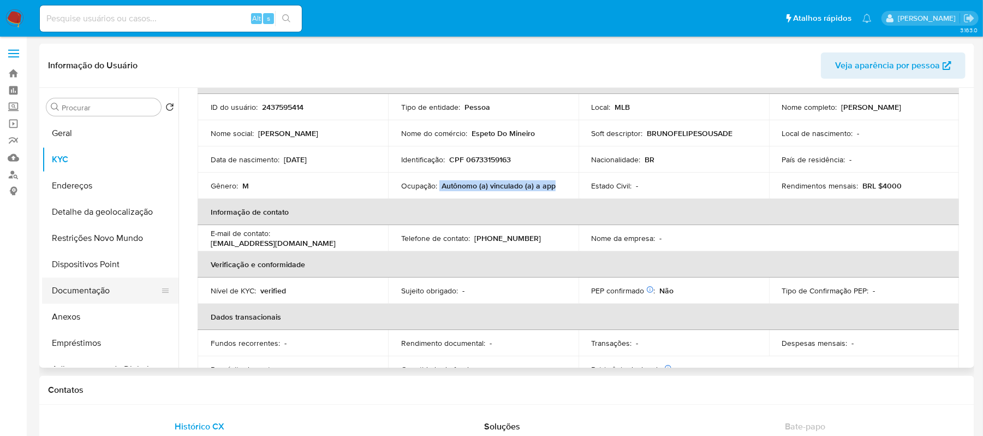
click at [107, 293] on button "Documentação" at bounding box center [106, 290] width 128 height 26
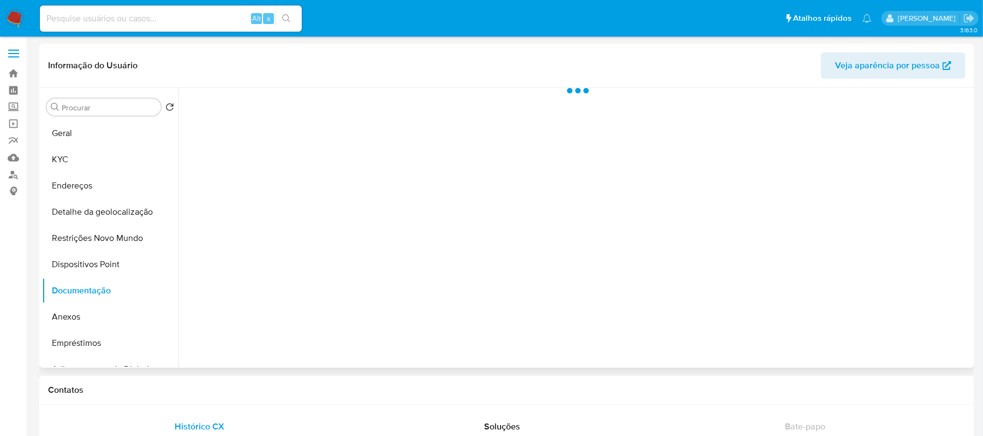
scroll to position [0, 0]
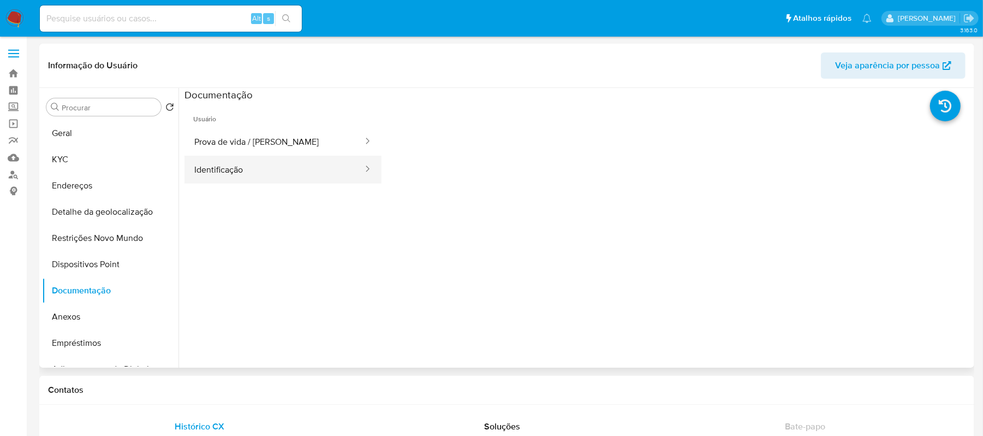
click at [247, 168] on button "Identificação" at bounding box center [275, 170] width 180 height 28
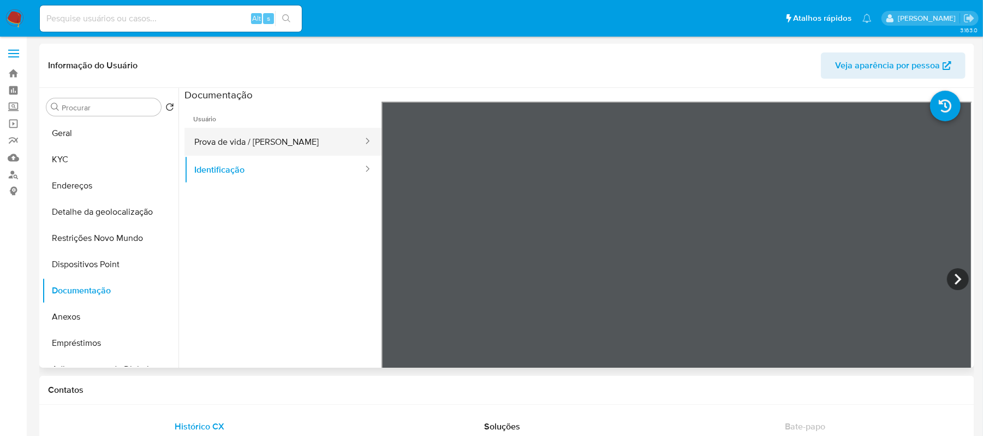
click at [282, 142] on button "Prova de vida / Selfie" at bounding box center [275, 142] width 180 height 28
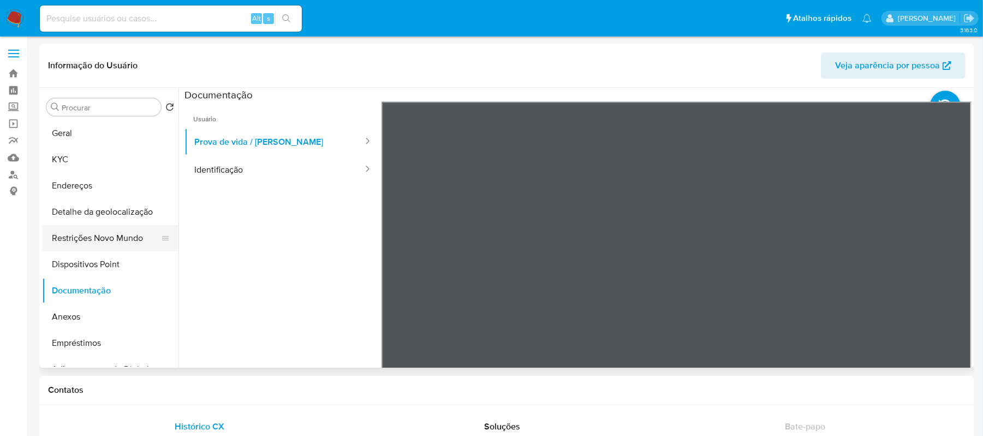
click at [130, 234] on button "Restrições Novo Mundo" at bounding box center [106, 238] width 128 height 26
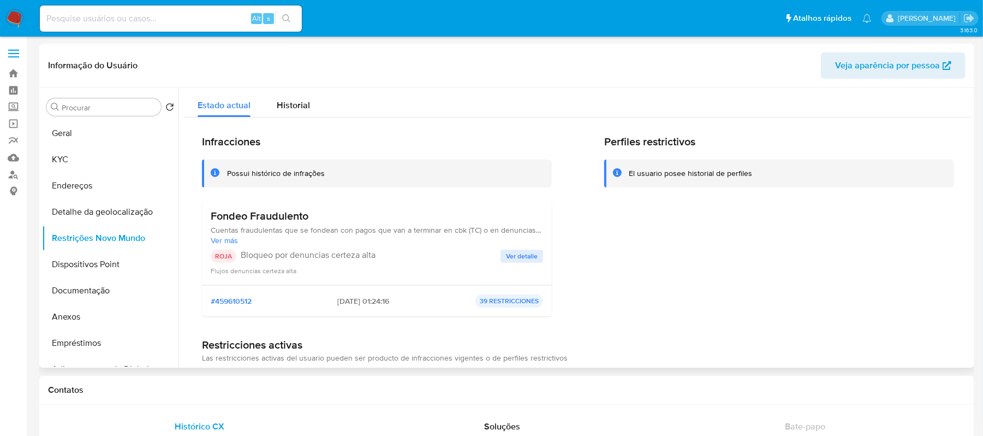
click at [512, 258] on span "Ver detalle" at bounding box center [522, 256] width 32 height 11
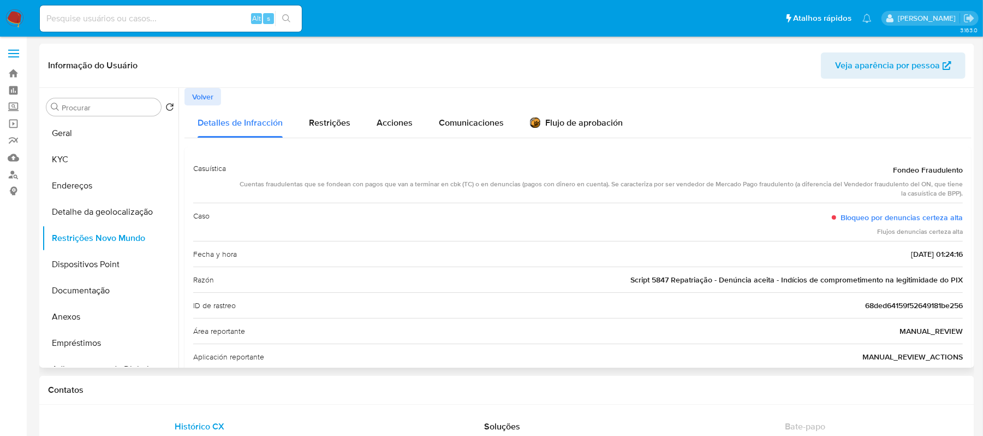
drag, startPoint x: 632, startPoint y: 282, endPoint x: 958, endPoint y: 278, distance: 325.4
click at [958, 278] on span "Script 5847 Repatriação - Denúncia aceita - Indícios de comprometimento na legi…" at bounding box center [797, 279] width 332 height 11
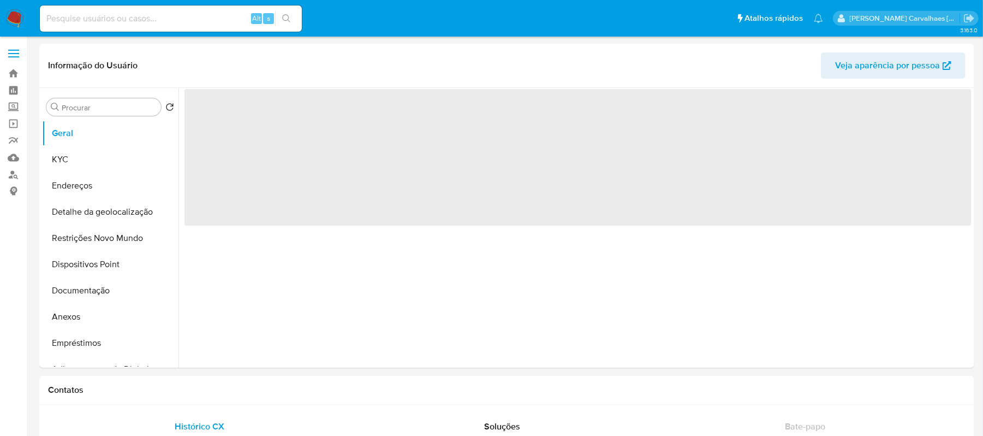
select select "10"
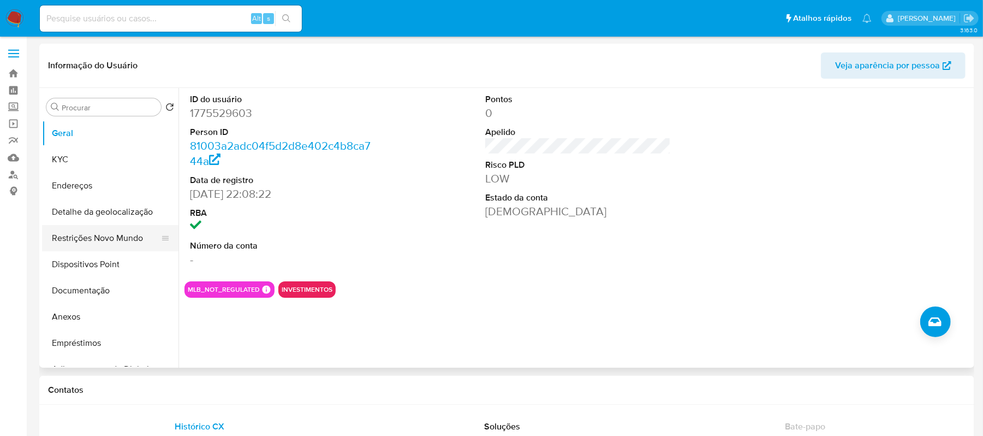
click at [115, 241] on button "Restrições Novo Mundo" at bounding box center [106, 238] width 128 height 26
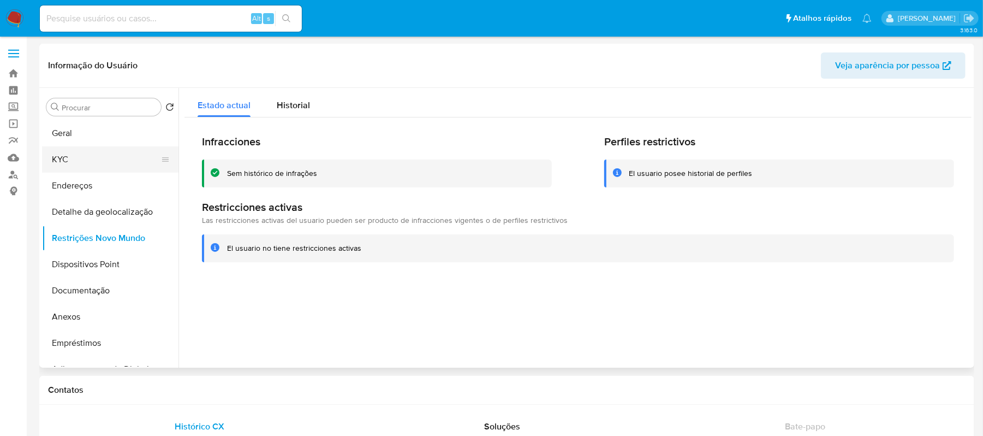
click at [96, 154] on button "KYC" at bounding box center [106, 159] width 128 height 26
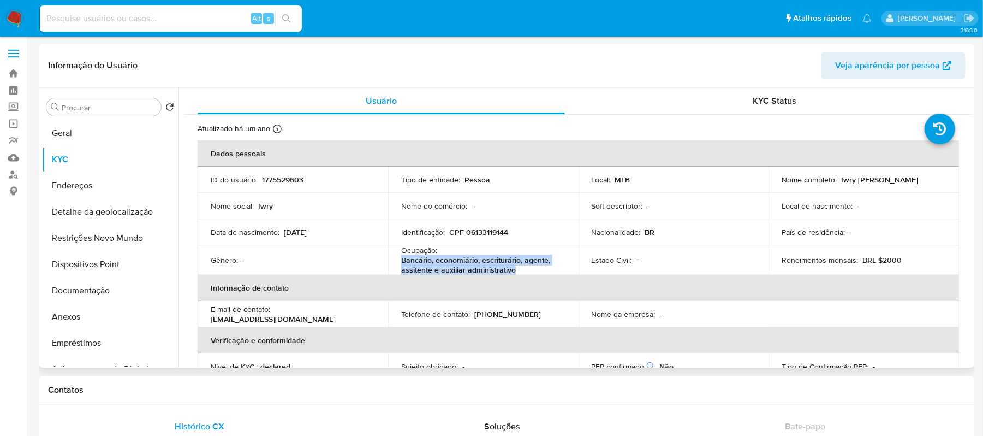
drag, startPoint x: 400, startPoint y: 263, endPoint x: 522, endPoint y: 265, distance: 121.8
click at [522, 265] on p "Bancário, economiário, escriturário, agente, assitente e auxiliar administrativo" at bounding box center [481, 265] width 160 height 20
copy p "Bancário, economiário, escriturário, agente, assitente e auxiliar administrativo"
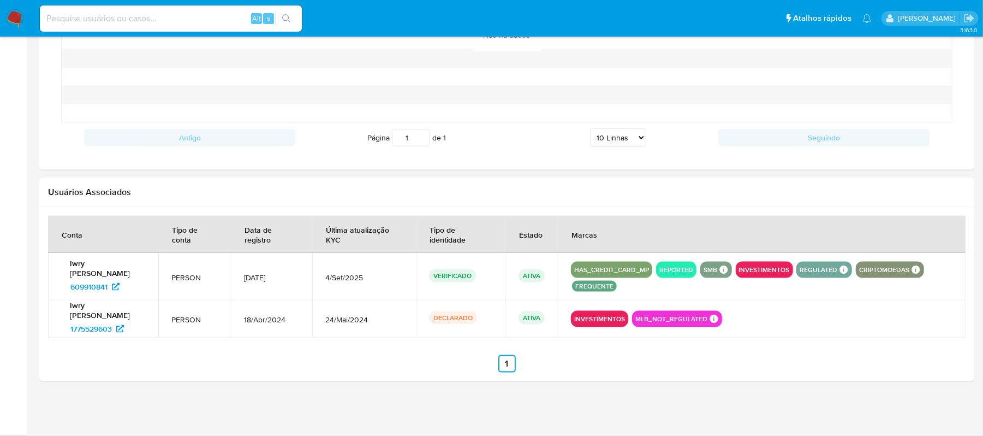
scroll to position [952, 0]
click at [693, 267] on button "REPORTED" at bounding box center [676, 269] width 34 height 4
click at [114, 264] on p "Iwry [PERSON_NAME]" at bounding box center [103, 268] width 84 height 20
click at [85, 285] on span "609910841" at bounding box center [88, 286] width 37 height 17
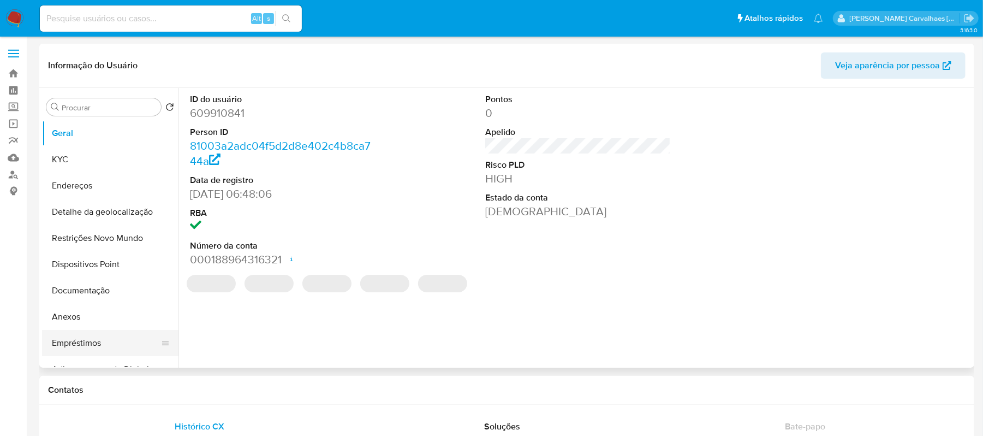
select select "10"
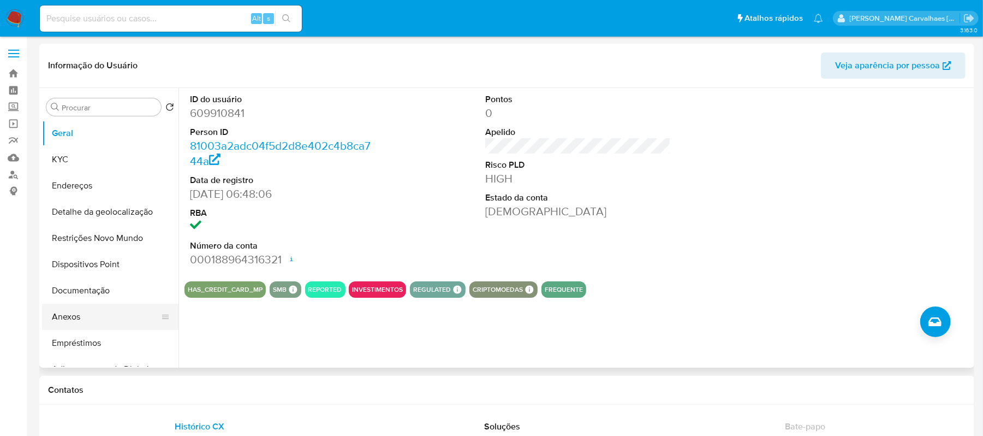
click at [80, 311] on button "Anexos" at bounding box center [106, 317] width 128 height 26
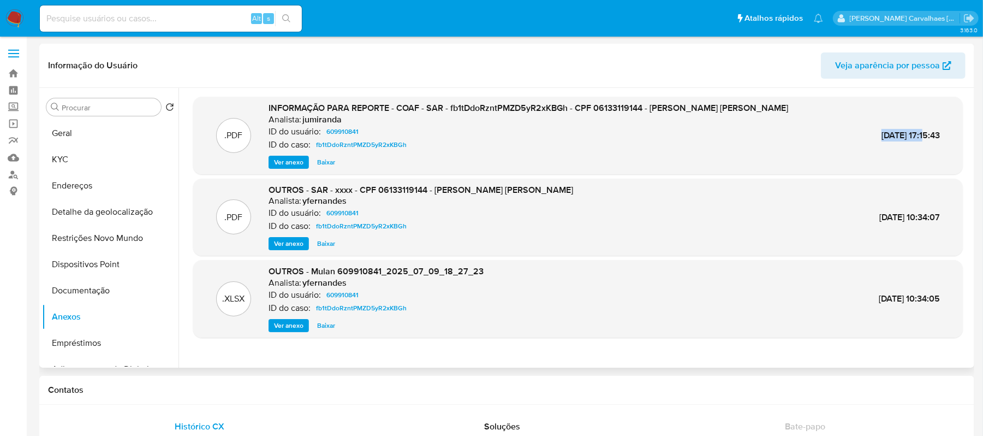
drag, startPoint x: 854, startPoint y: 136, endPoint x: 905, endPoint y: 135, distance: 50.8
click at [905, 135] on div ".PDF INFORMAÇÃO PARA REPORTE - COAF - SAR - fb1tDdoRzntPMZD5yR2xKBGh - CPF 0613…" at bounding box center [578, 135] width 759 height 67
copy span "15/Jul/2025"
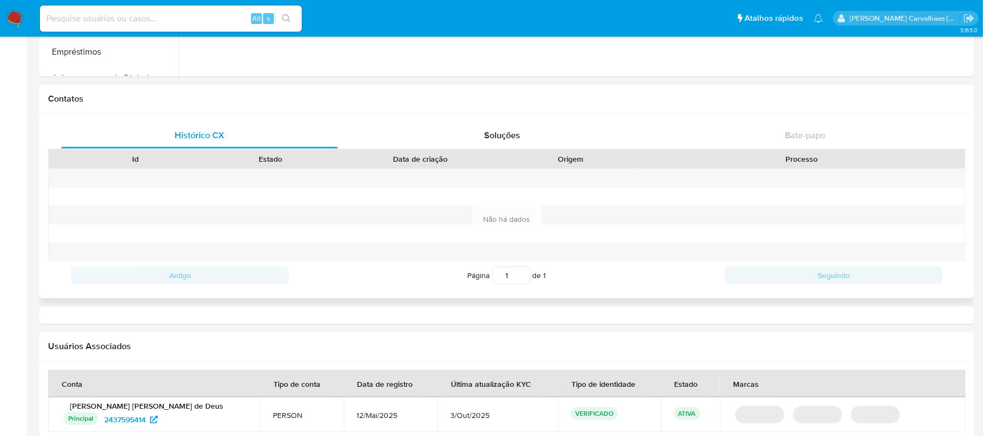
select select "10"
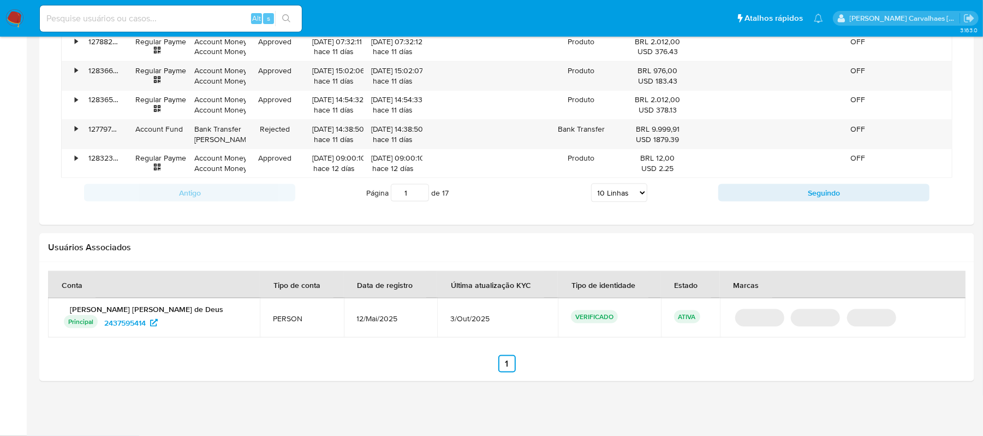
scroll to position [992, 0]
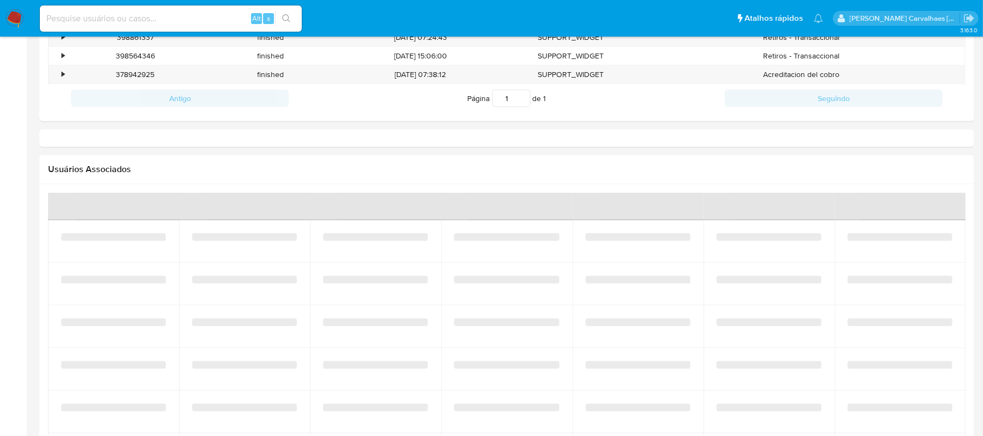
select select "10"
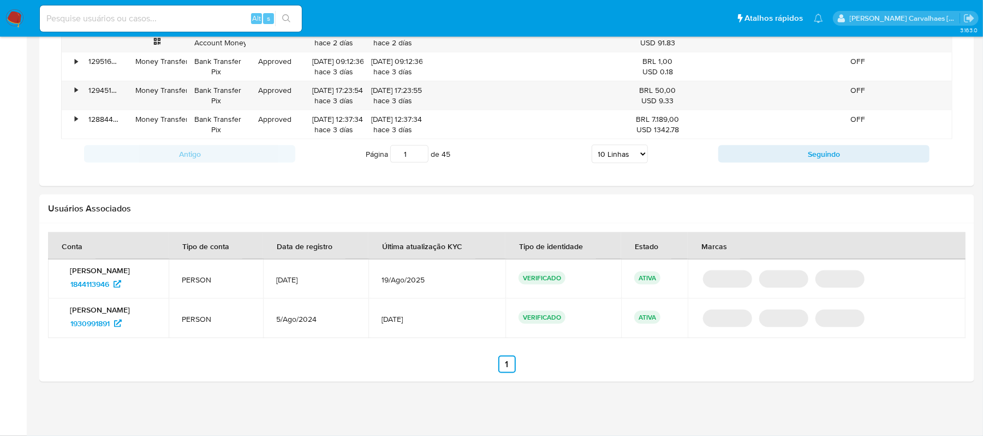
scroll to position [1011, 0]
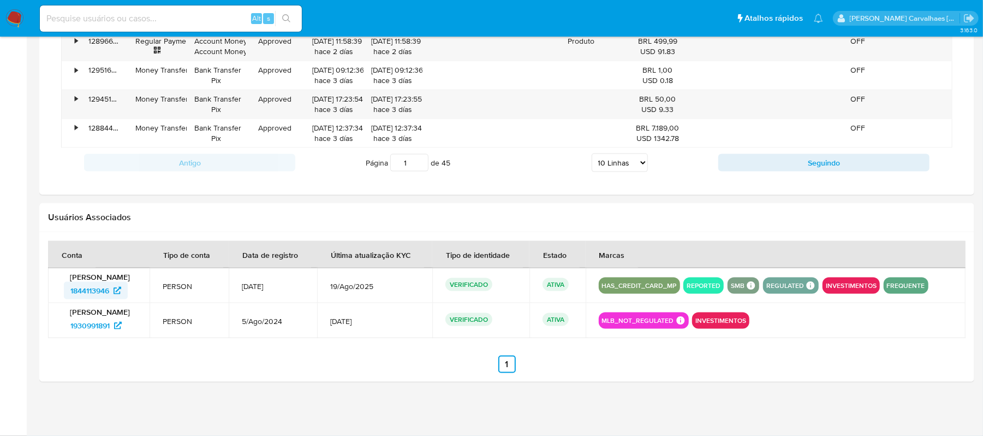
click at [91, 286] on span "1844113946" at bounding box center [89, 290] width 39 height 17
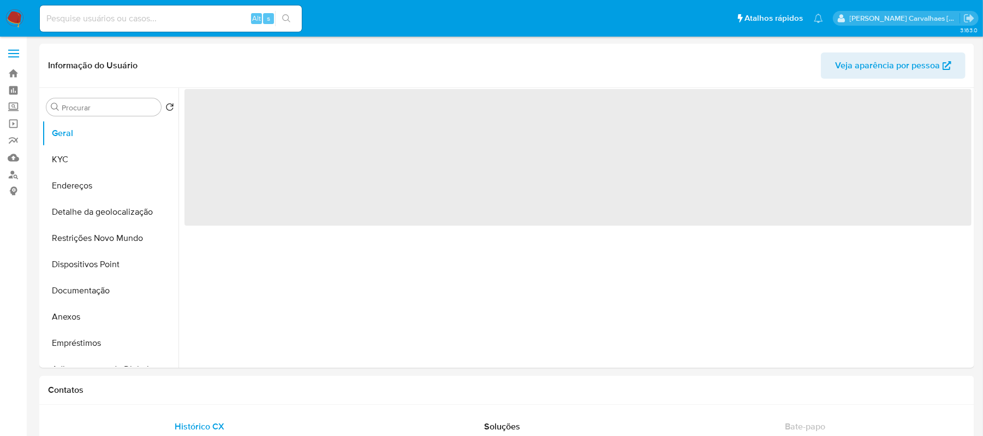
select select "10"
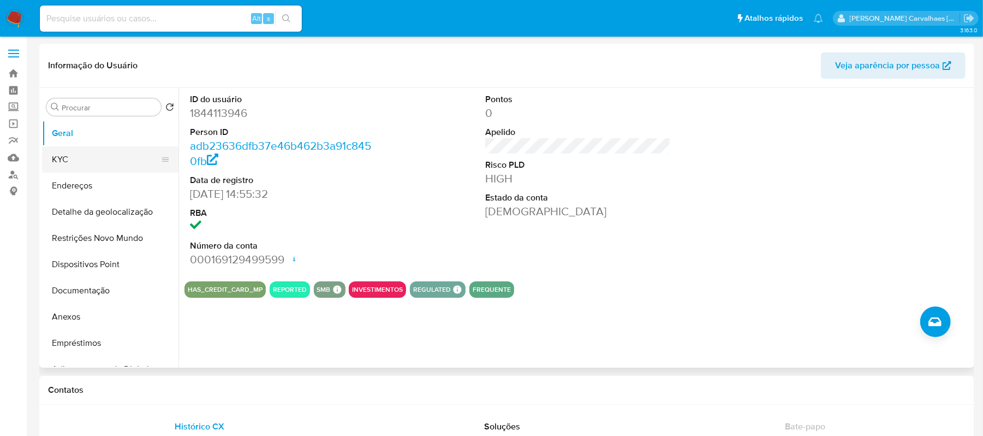
click at [73, 156] on button "KYC" at bounding box center [106, 159] width 128 height 26
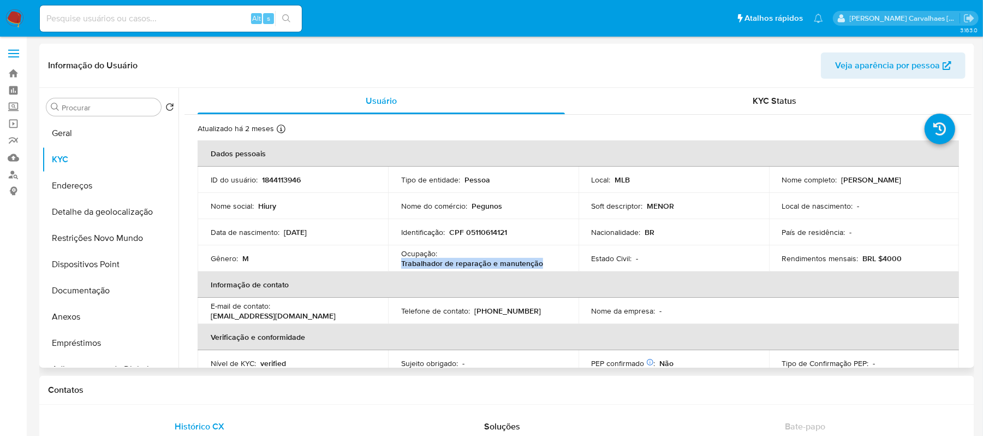
drag, startPoint x: 399, startPoint y: 265, endPoint x: 536, endPoint y: 267, distance: 137.6
click at [538, 267] on td "Ocupação : Trabalhador de reparação e manutenção" at bounding box center [483, 258] width 191 height 26
copy p "Trabalhador de reparação e manutenção"
click at [94, 319] on button "Anexos" at bounding box center [106, 317] width 128 height 26
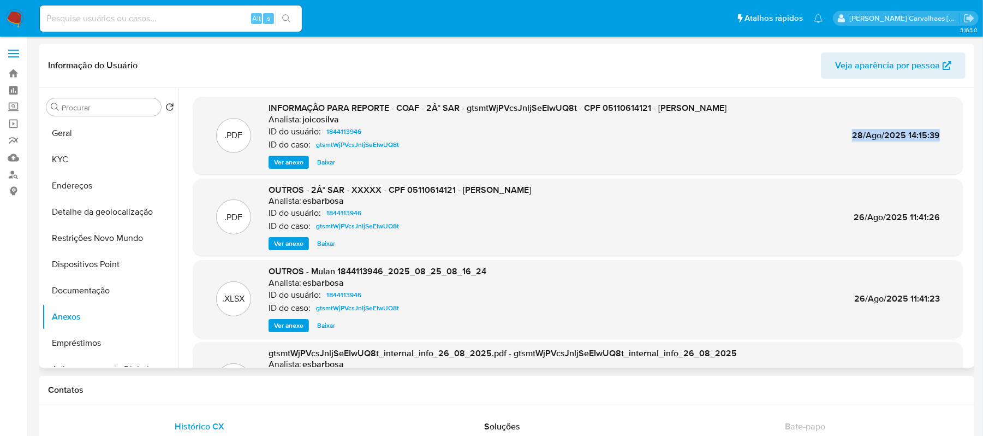
drag, startPoint x: 849, startPoint y: 140, endPoint x: 931, endPoint y: 135, distance: 81.5
click at [935, 135] on span "28/Ago/2025 14:15:39" at bounding box center [896, 135] width 88 height 13
click at [899, 139] on span "28/Ago/2025 14:15:39" at bounding box center [896, 135] width 88 height 13
drag, startPoint x: 849, startPoint y: 134, endPoint x: 902, endPoint y: 134, distance: 52.4
click at [902, 134] on span "28/Ago/2025 14:15:39" at bounding box center [896, 135] width 88 height 13
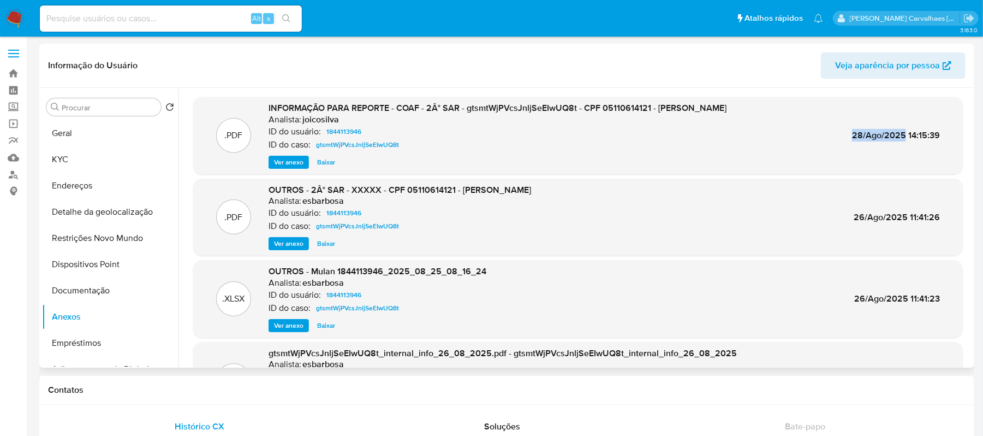
copy span "28/Ago/2025"
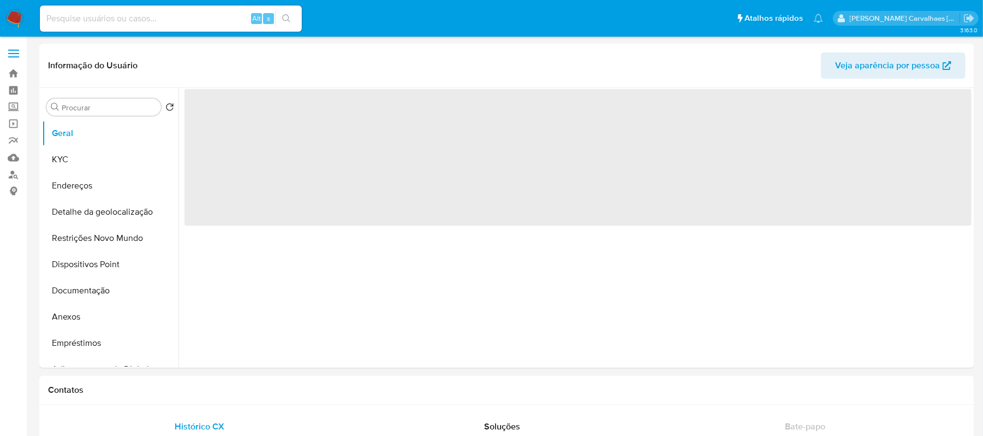
select select "10"
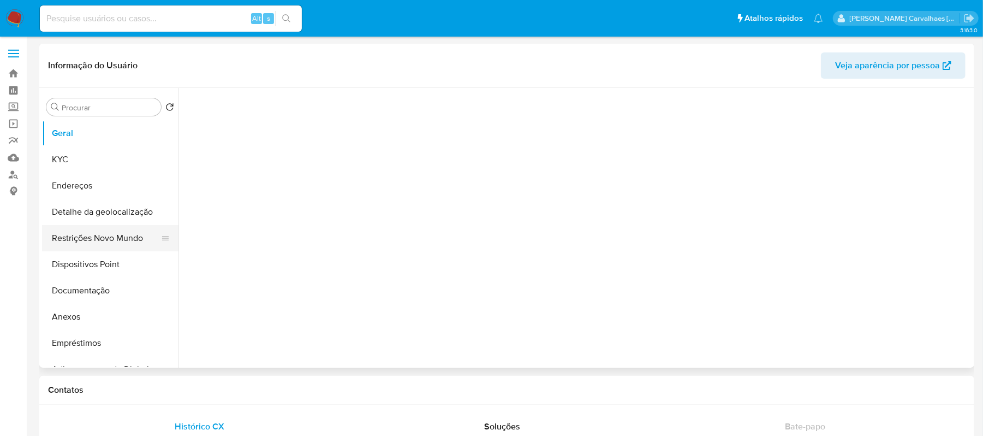
select select "10"
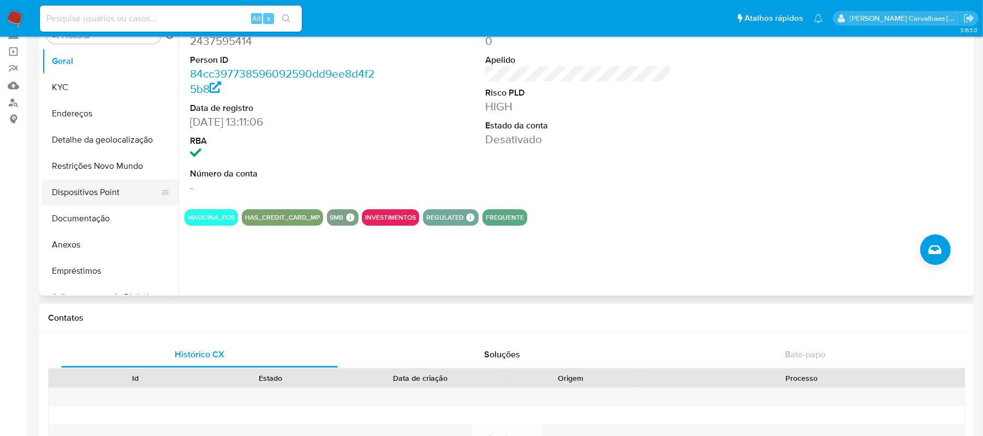
scroll to position [46, 0]
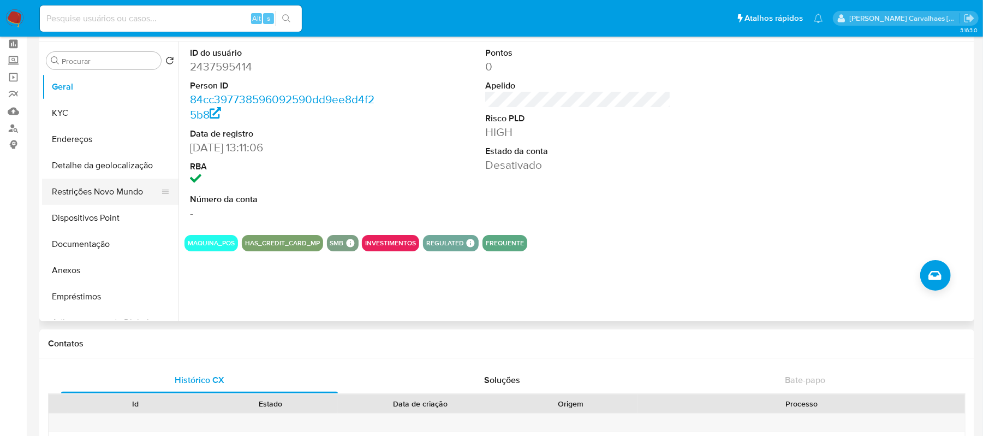
click at [112, 193] on button "Restrições Novo Mundo" at bounding box center [106, 192] width 128 height 26
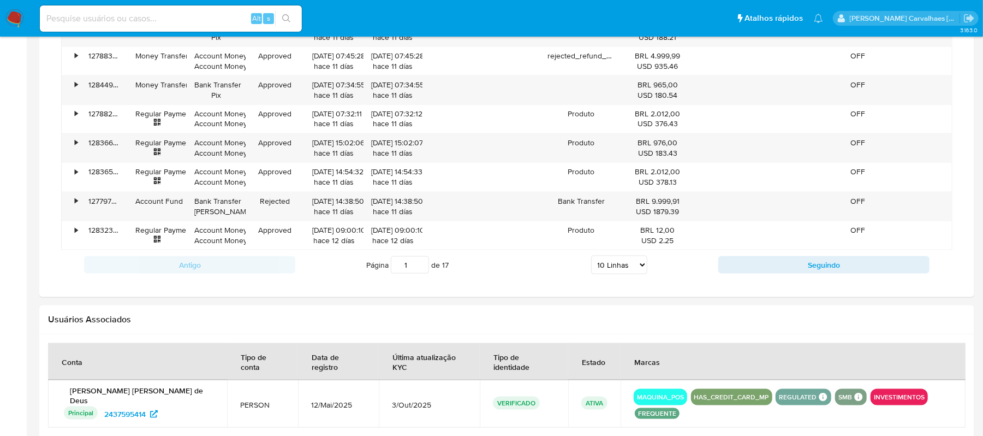
scroll to position [992, 0]
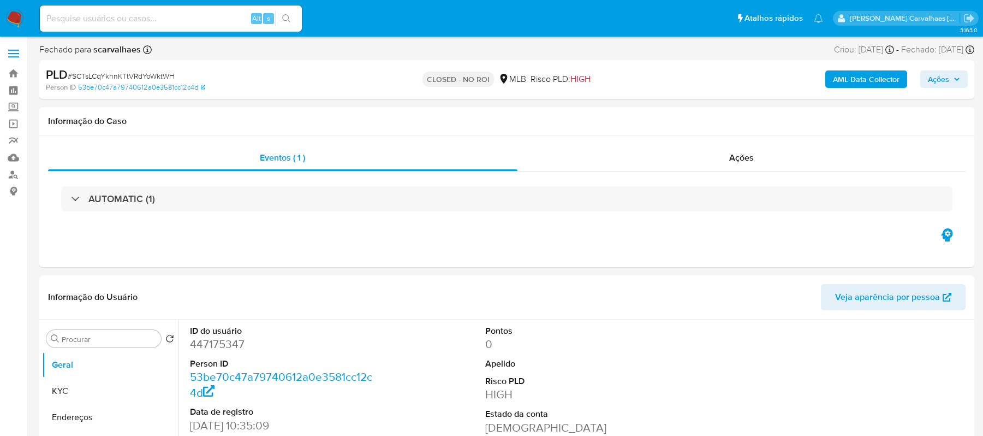
select select "10"
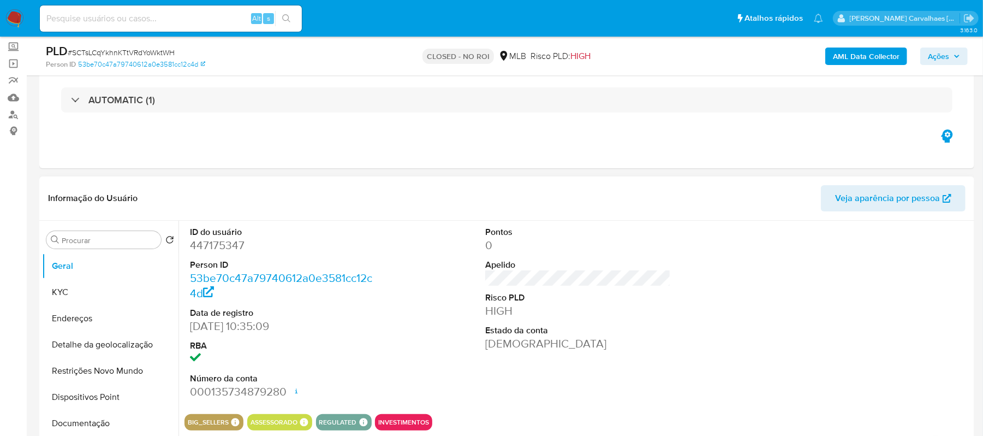
scroll to position [145, 0]
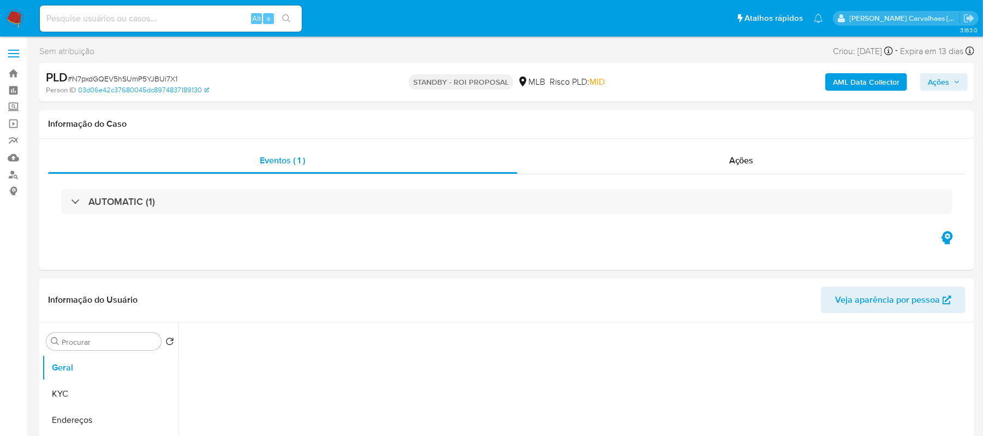
select select "10"
